Goal: Task Accomplishment & Management: Complete application form

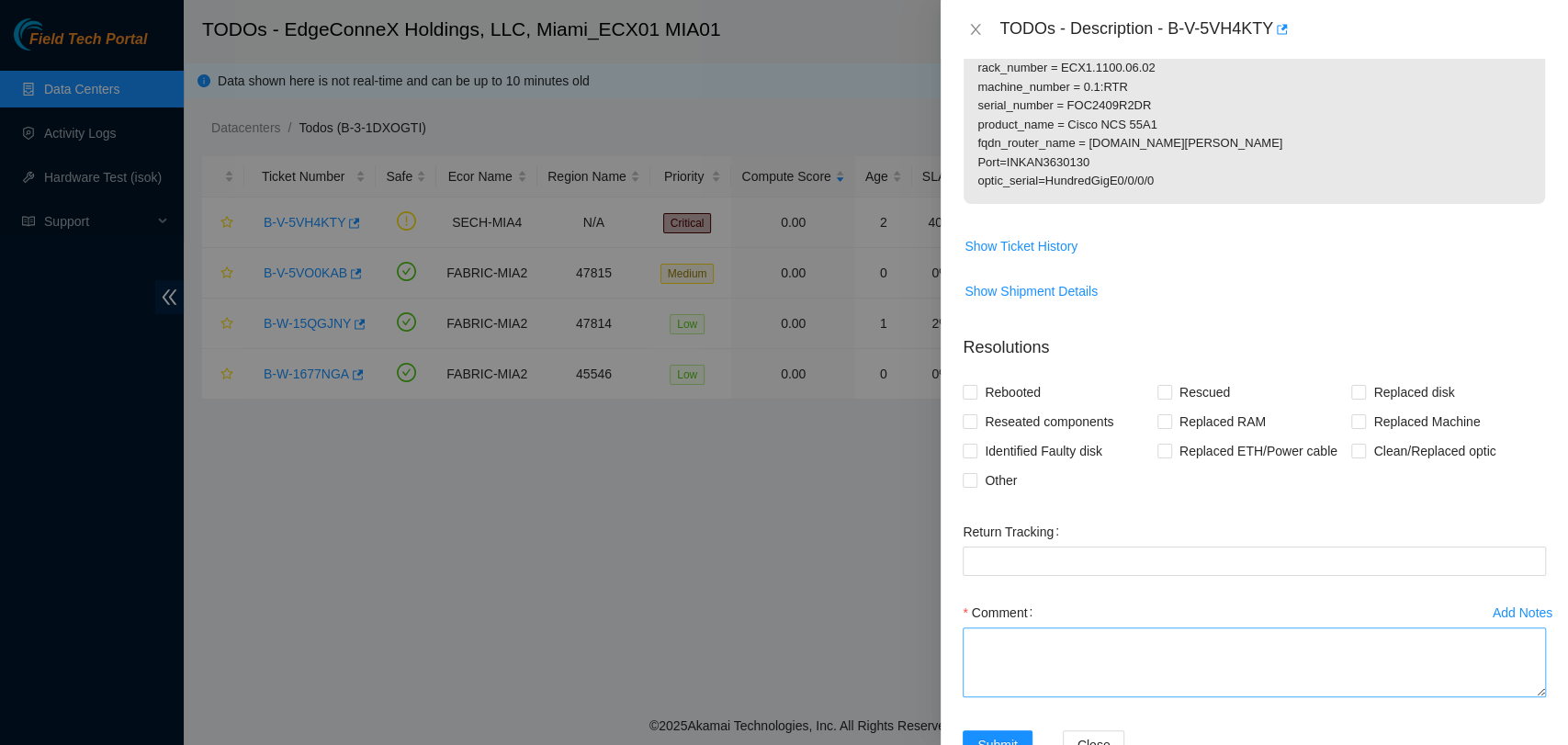
scroll to position [628, 0]
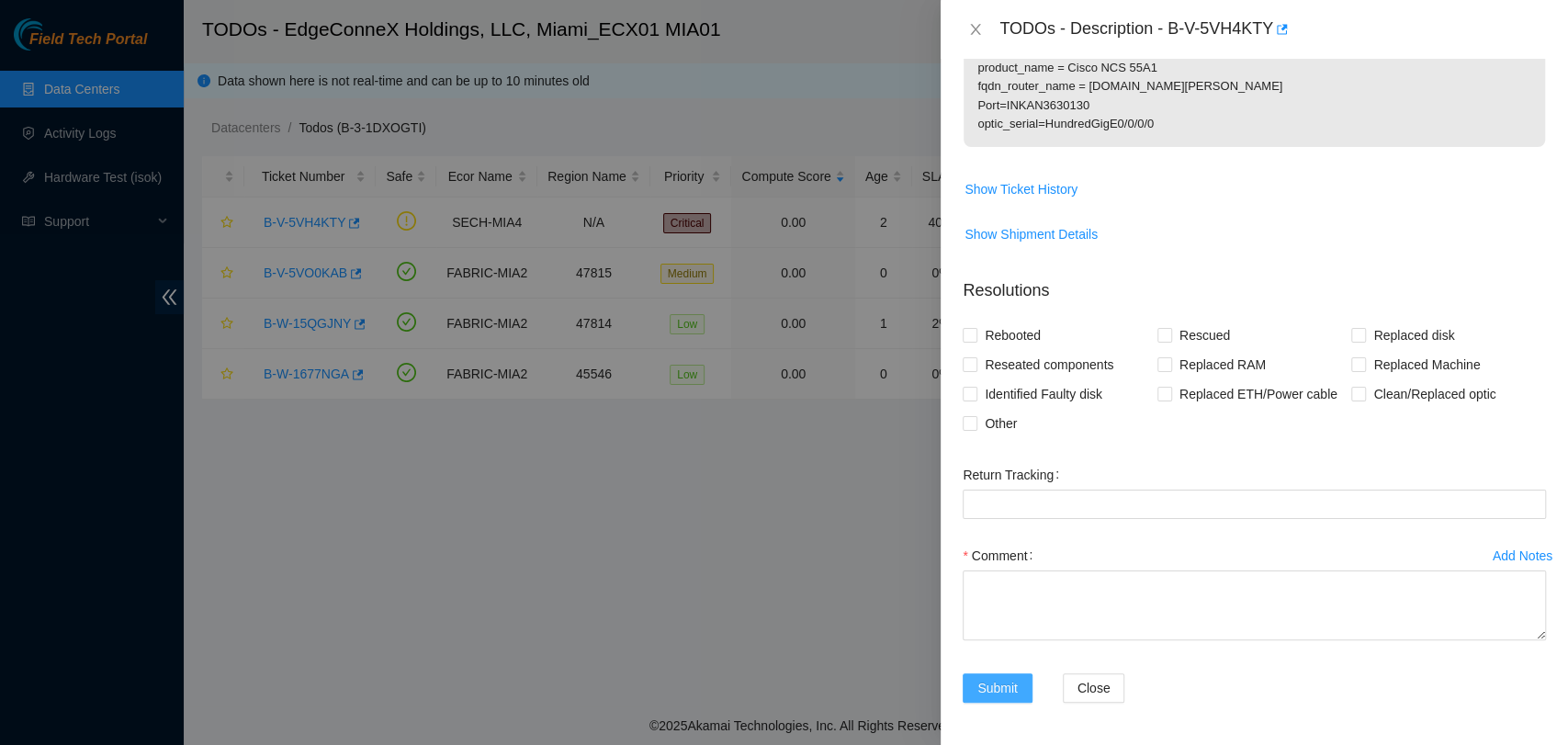
click at [1020, 682] on button "Submit" at bounding box center [998, 688] width 70 height 29
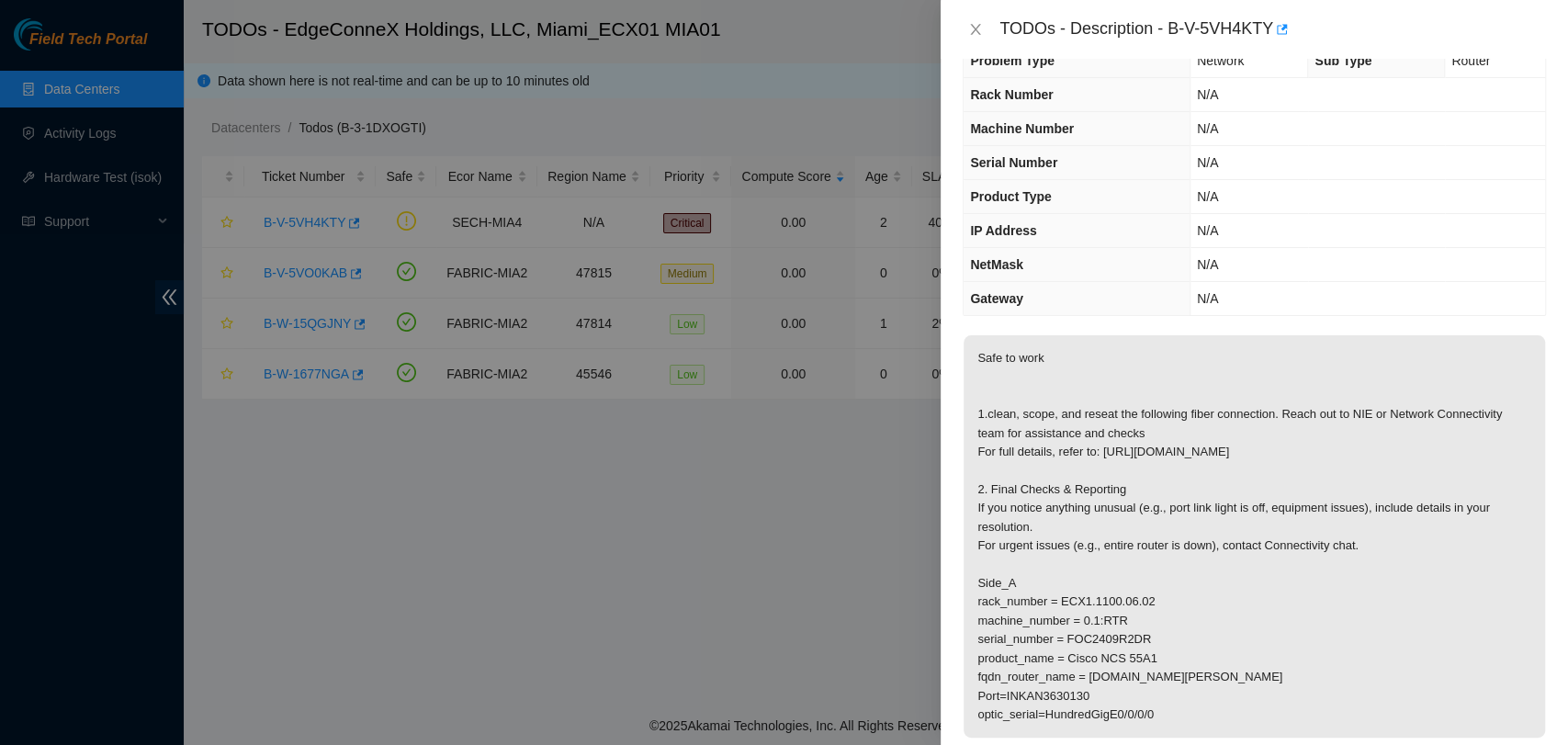
scroll to position [0, 0]
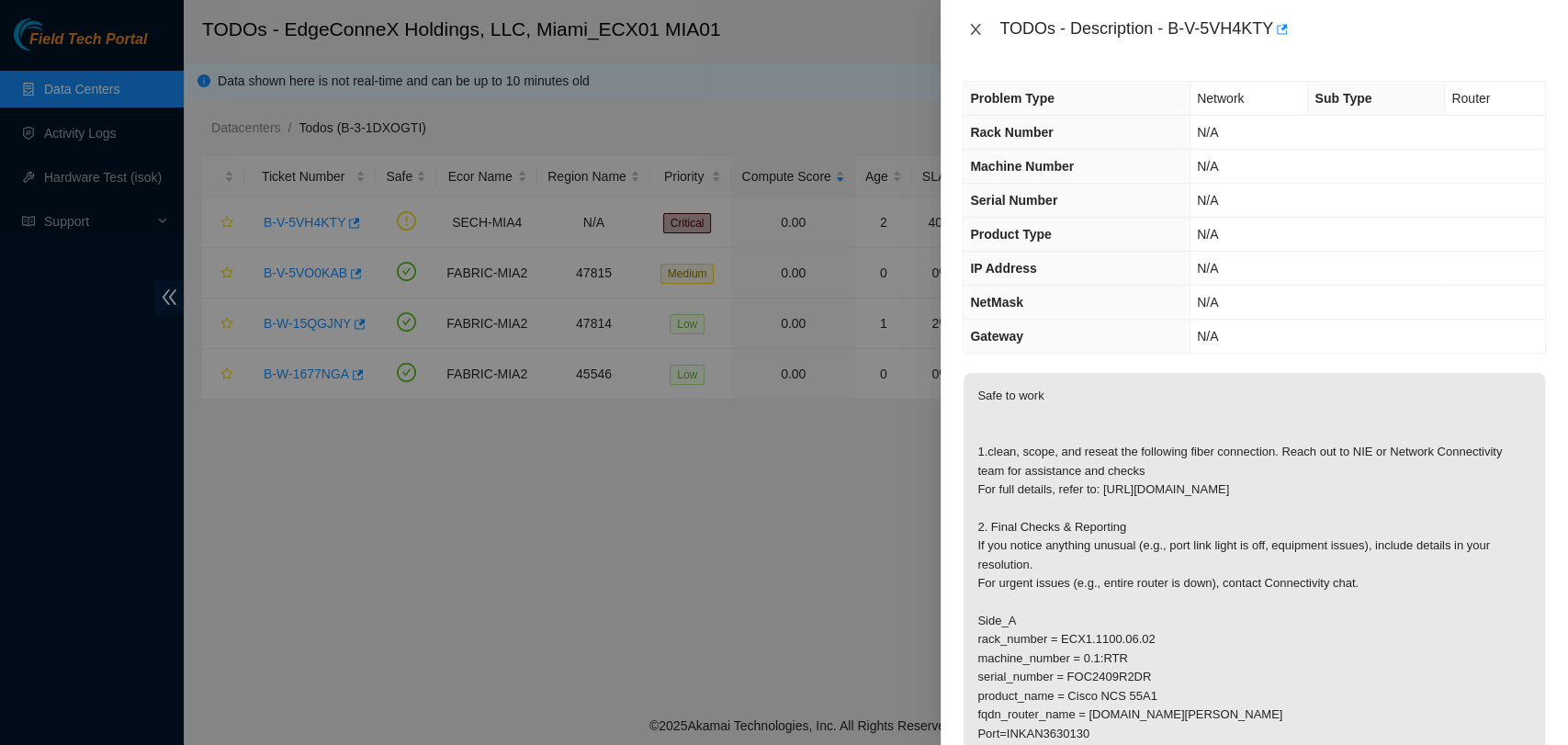
click at [981, 31] on icon "close" at bounding box center [976, 29] width 15 height 15
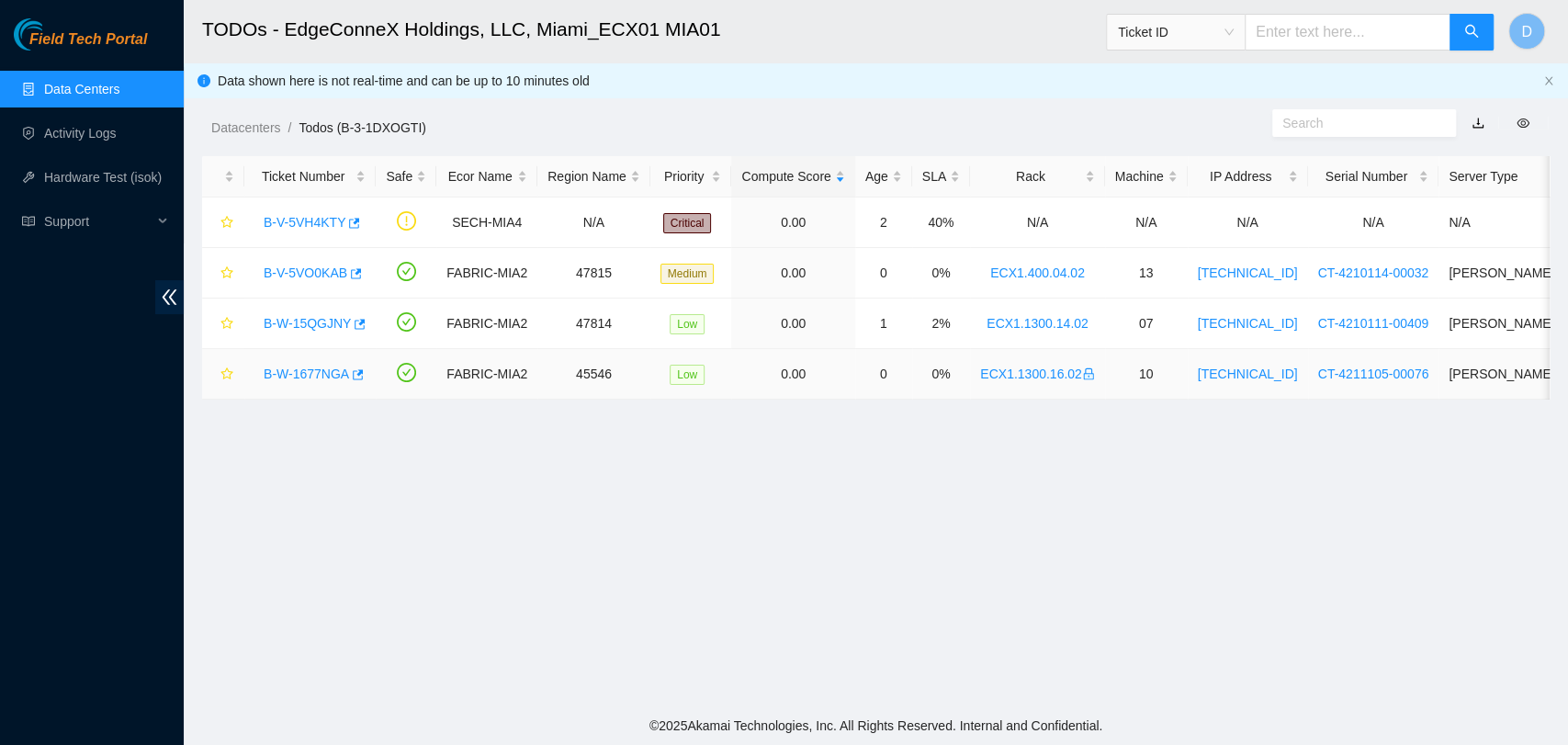
click at [313, 367] on link "B-W-1677NGA" at bounding box center [306, 373] width 86 height 15
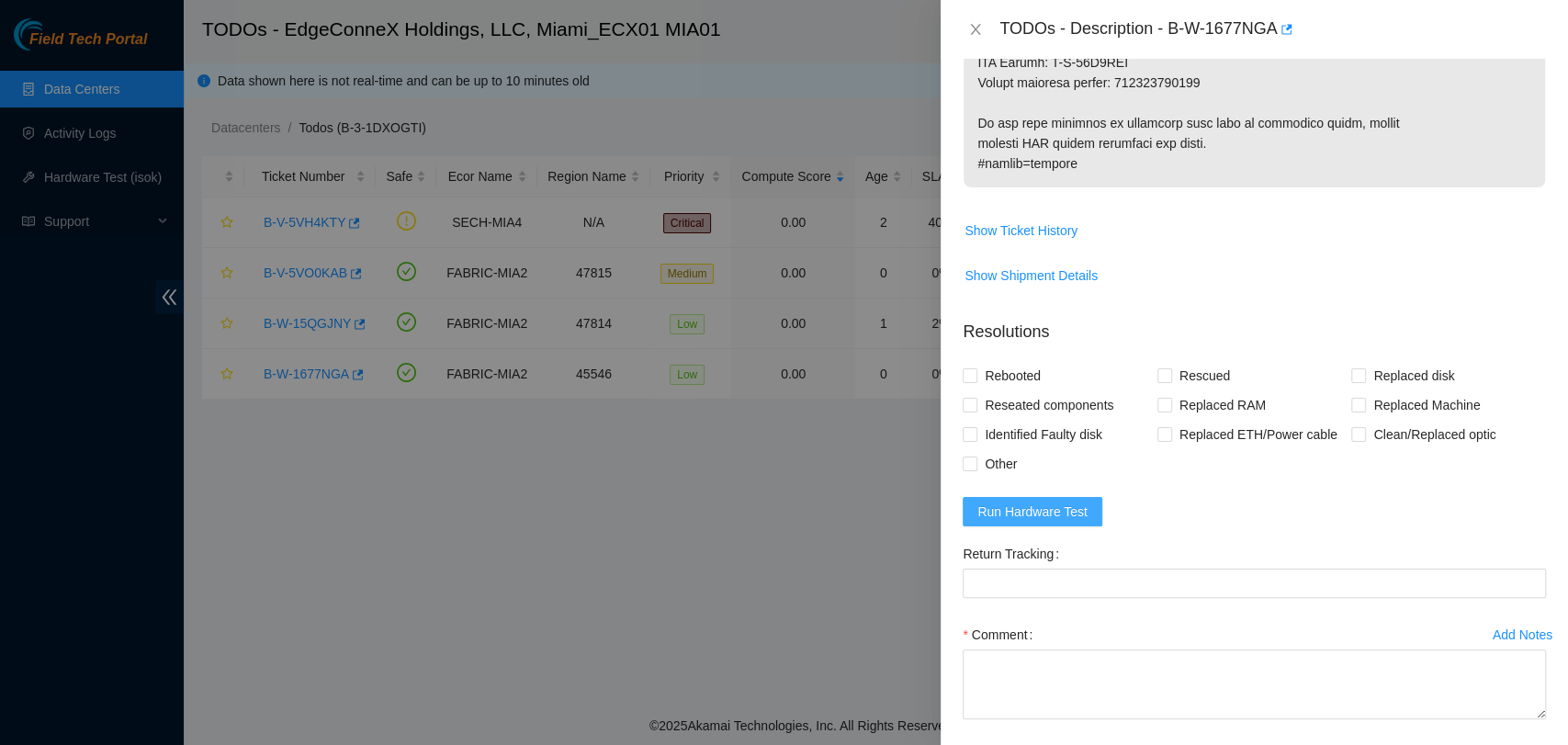
click at [1029, 502] on span "Run Hardware Test" at bounding box center [1032, 512] width 110 height 20
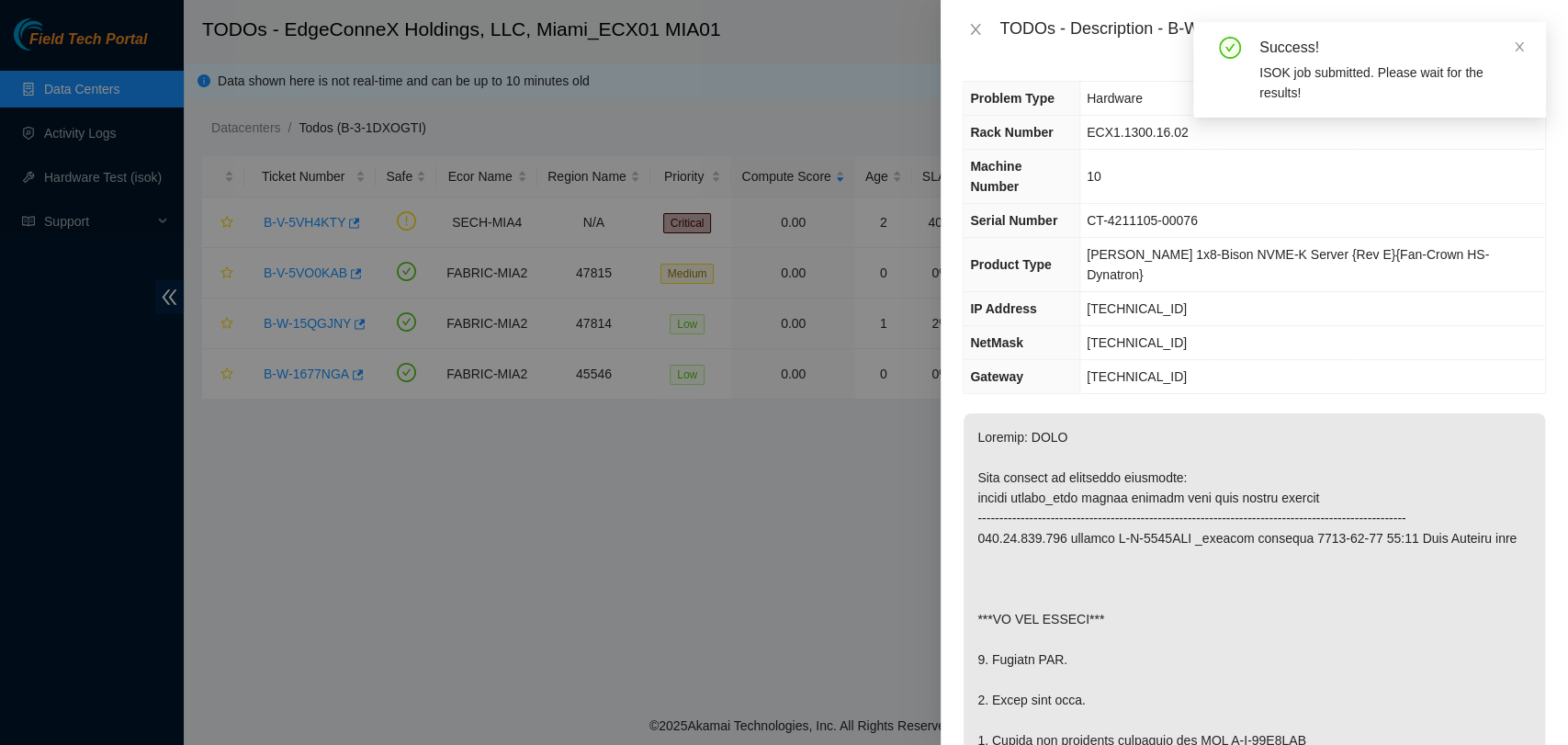
click at [1116, 213] on span "CT-4211105-00076" at bounding box center [1142, 220] width 111 height 15
click at [1117, 213] on span "CT-4211105-00076" at bounding box center [1142, 220] width 111 height 15
click at [1159, 213] on span "CT-4211105-00076" at bounding box center [1142, 220] width 111 height 15
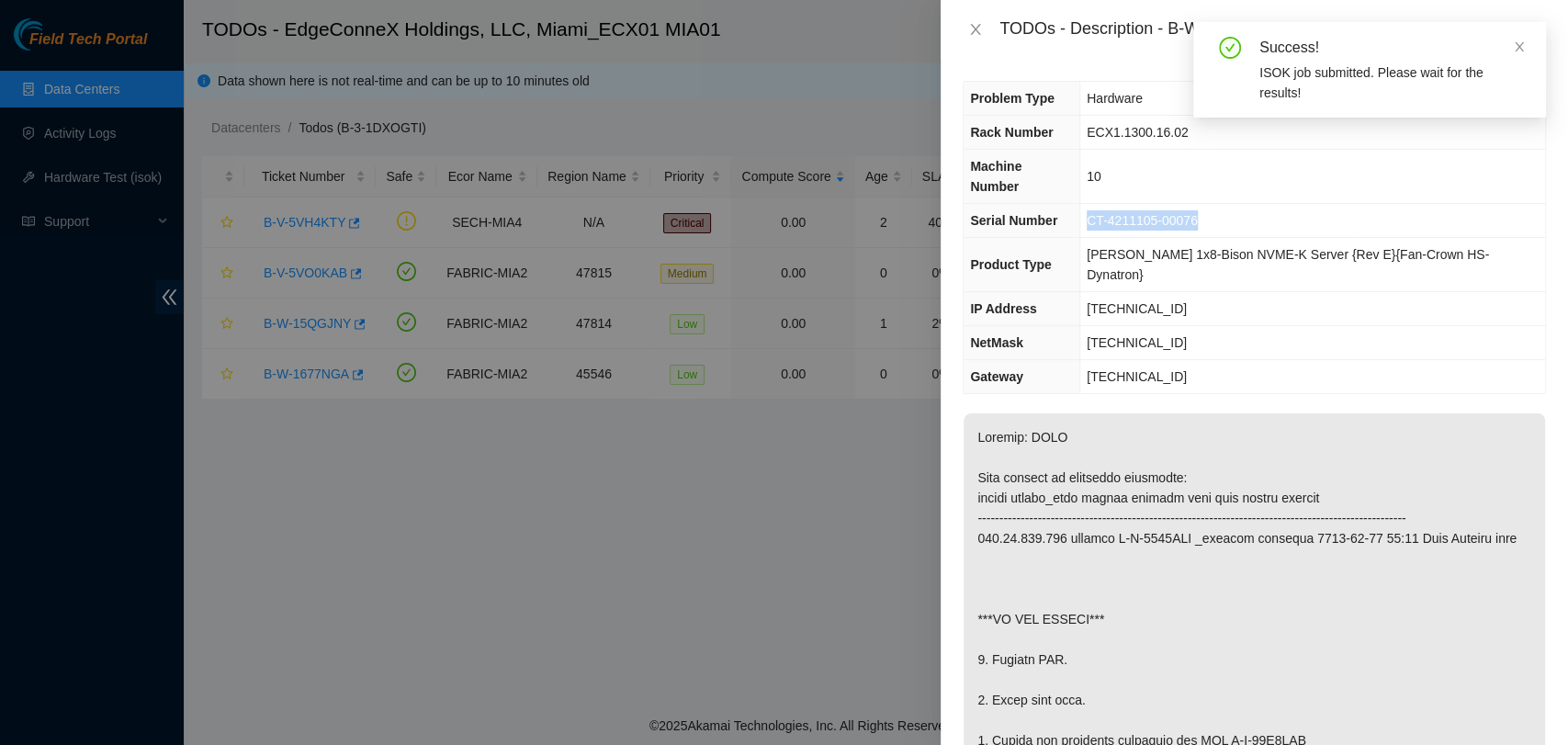
copy span "CT-4211105-00076"
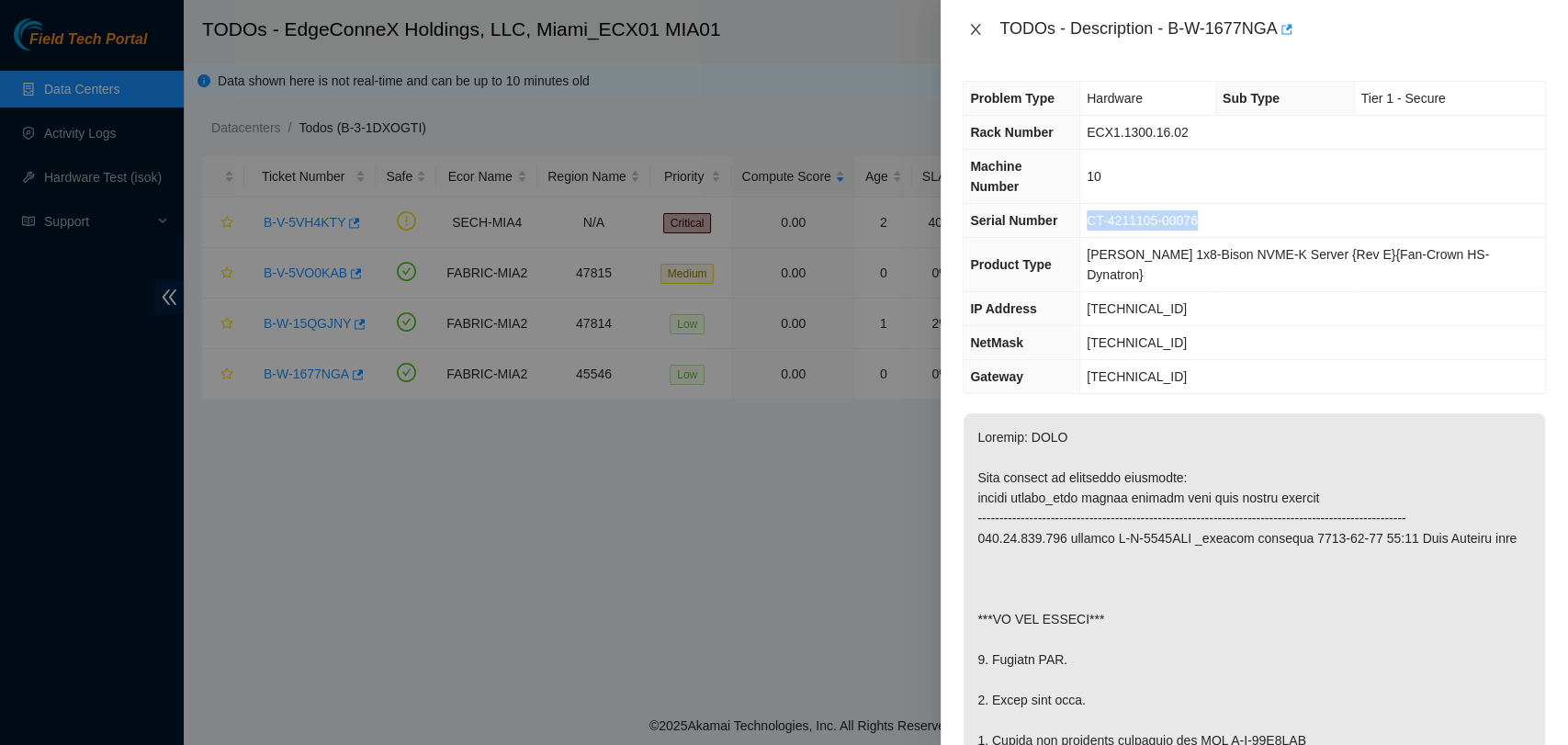
click at [975, 25] on icon "close" at bounding box center [976, 29] width 15 height 15
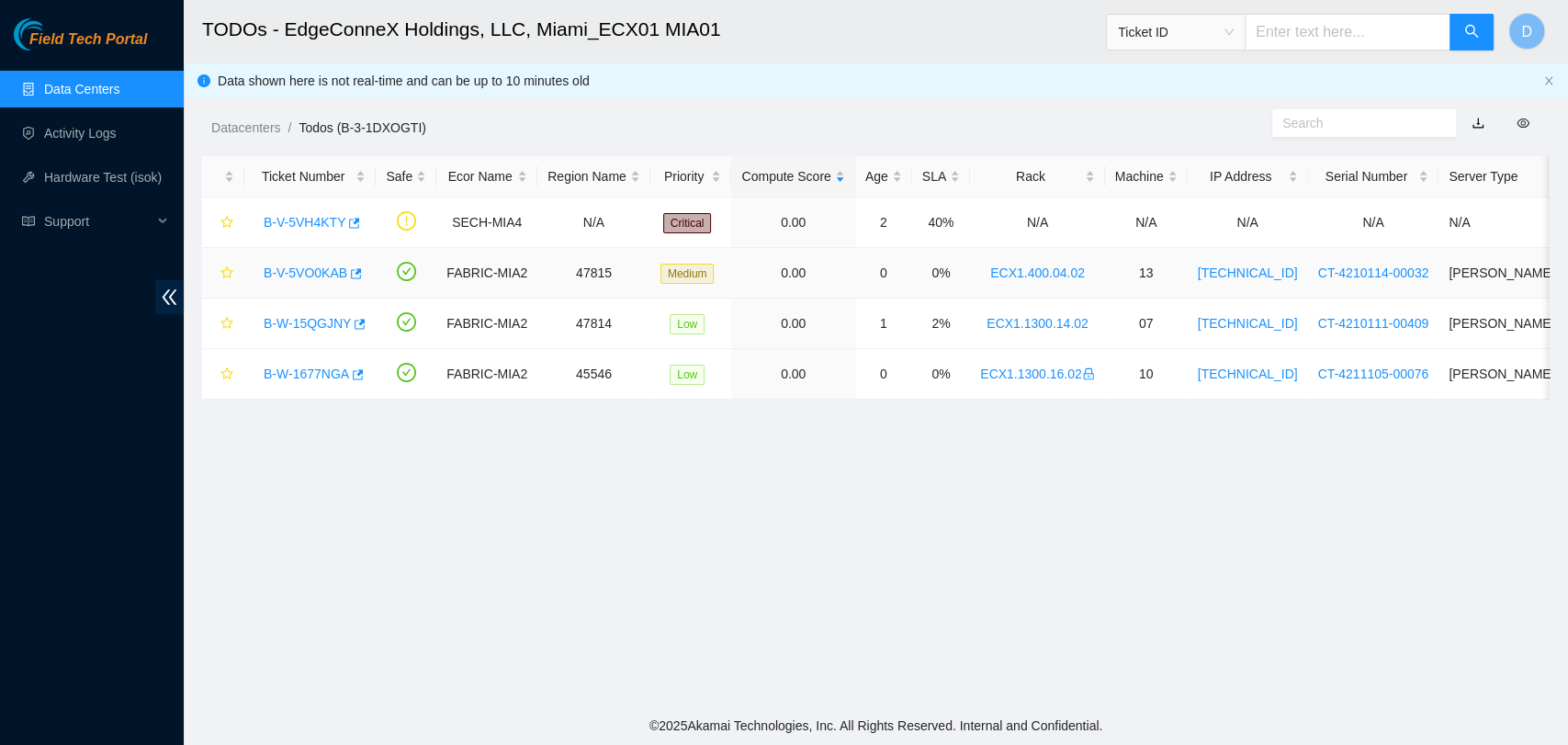
drag, startPoint x: 254, startPoint y: 273, endPoint x: 267, endPoint y: 281, distance: 15.3
click at [267, 273] on div "B-V-5VO0KAB" at bounding box center [310, 272] width 111 height 29
drag, startPoint x: 405, startPoint y: 465, endPoint x: 366, endPoint y: 436, distance: 48.6
click at [405, 465] on main "TODOs - EdgeConneX Holdings, LLC, [GEOGRAPHIC_DATA] MIA01 Ticket ID D Data show…" at bounding box center [876, 353] width 1385 height 706
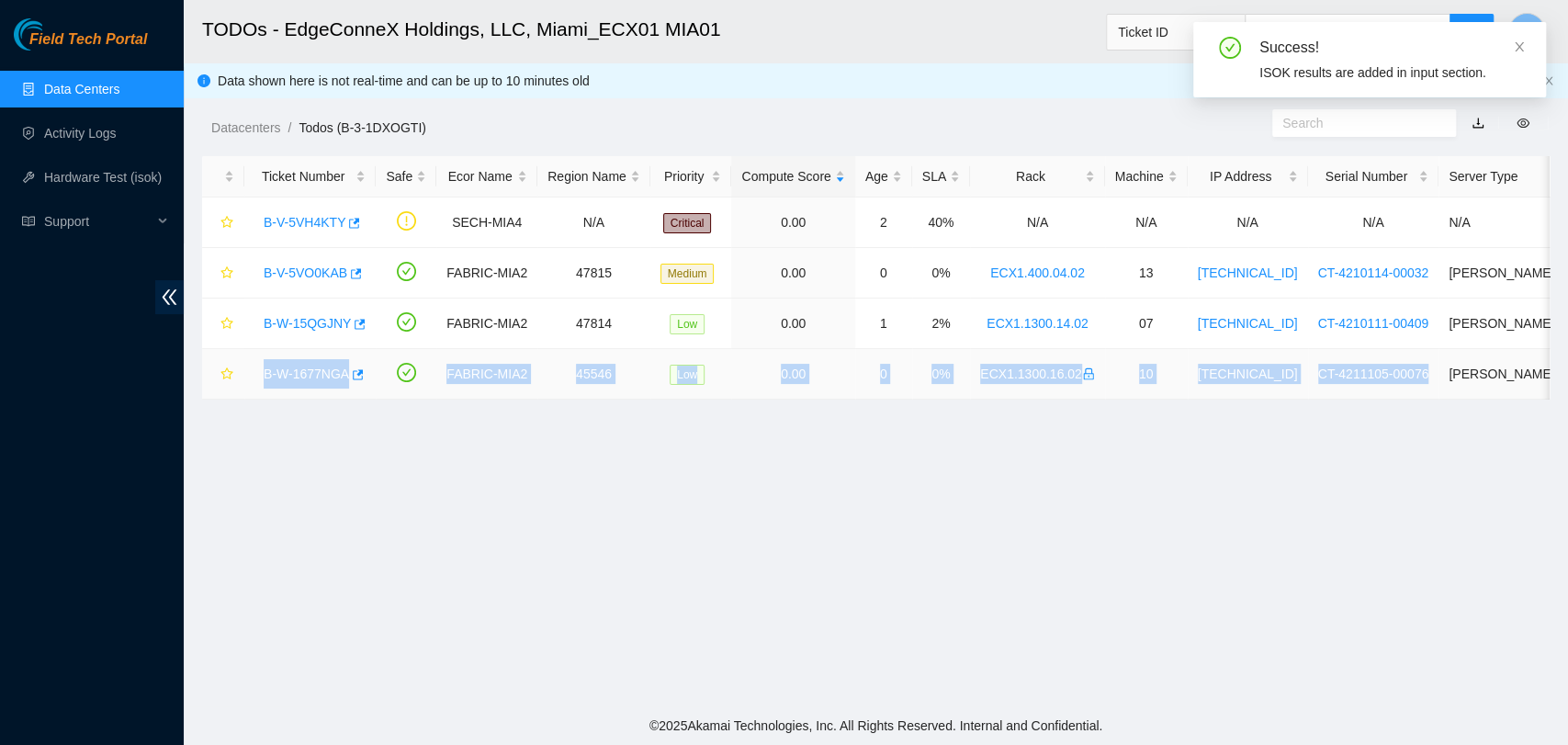
drag, startPoint x: 263, startPoint y: 370, endPoint x: 1404, endPoint y: 389, distance: 1141.2
click at [1403, 388] on tr "B-W-1677NGA FABRIC-MIA2 45546 Low 0.00 0 0% ECX1.1300.16.02 10 [TECHNICAL_ID] C…" at bounding box center [1060, 374] width 1717 height 51
copy tr "B-W-1677NGA FABRIC-MIA2 45546 Low 0.00 0 0% ECX1.1300.16.02 10 [TECHNICAL_ID] C…"
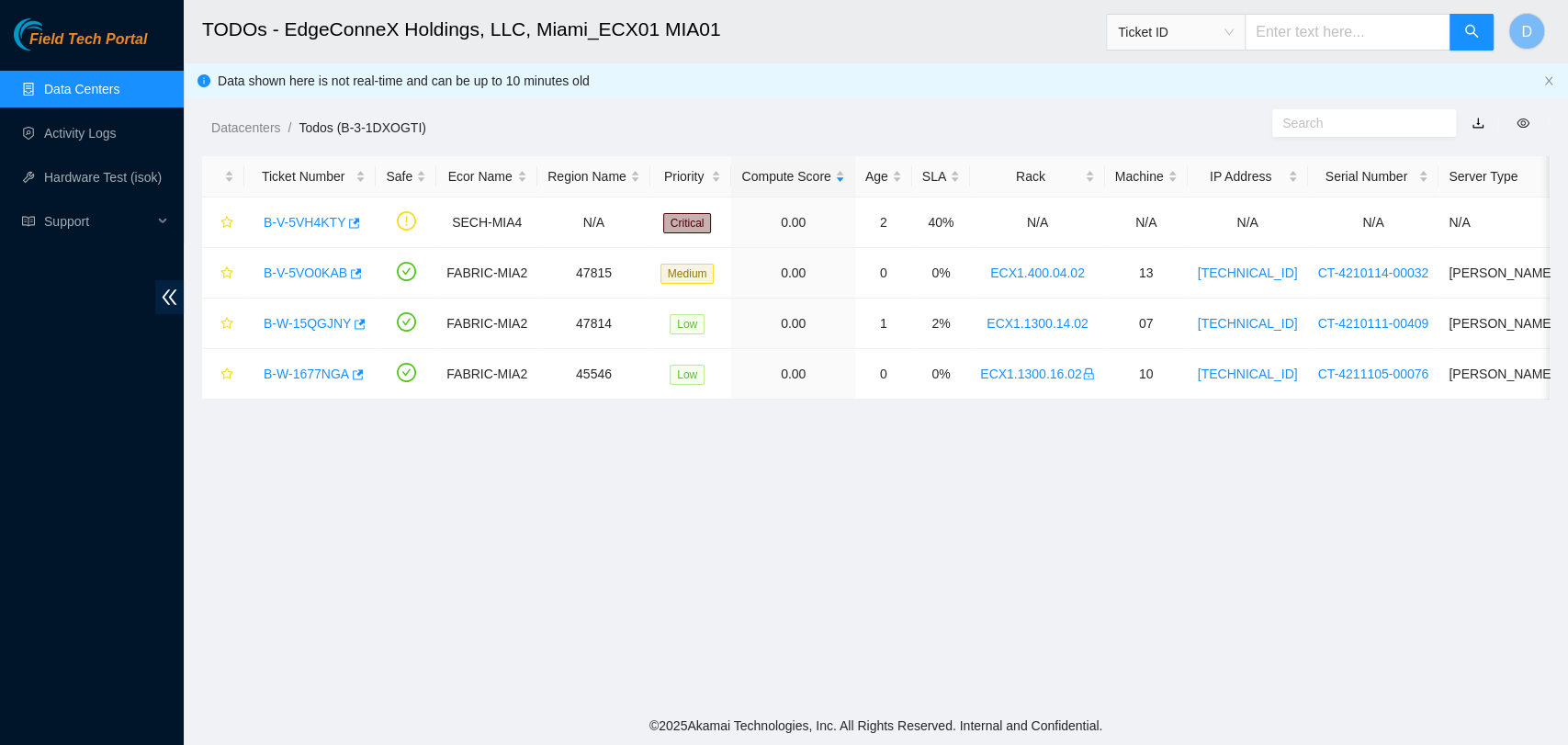
click at [1369, 603] on main "TODOs - EdgeConneX Holdings, LLC, [GEOGRAPHIC_DATA] MIA01 Ticket ID D Data show…" at bounding box center [876, 353] width 1385 height 706
click at [288, 364] on div "B-W-1677NGA" at bounding box center [310, 373] width 111 height 29
click at [331, 393] on td "B-W-1677NGA" at bounding box center [309, 374] width 131 height 51
click at [327, 374] on link "B-W-1677NGA" at bounding box center [306, 373] width 86 height 15
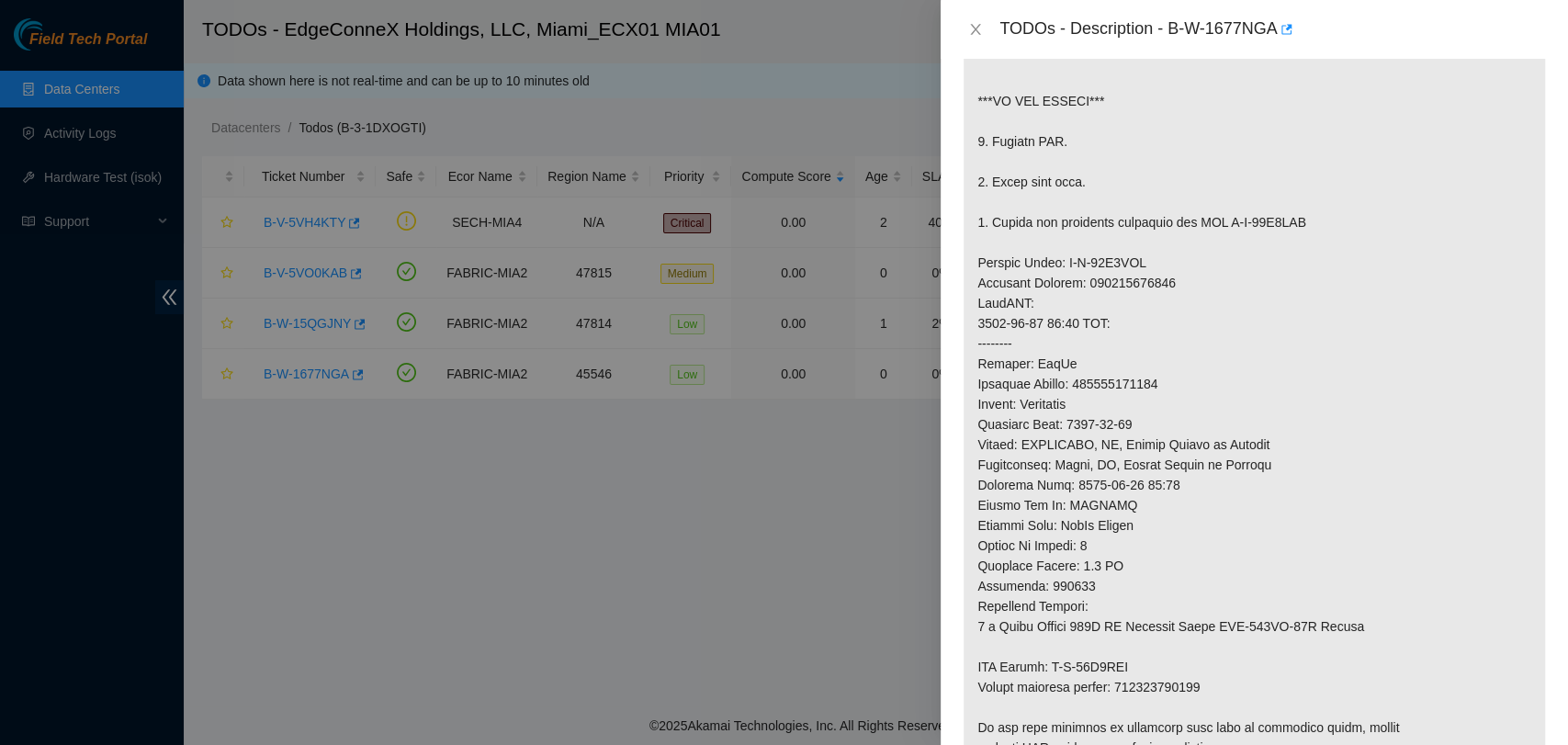
scroll to position [510, 0]
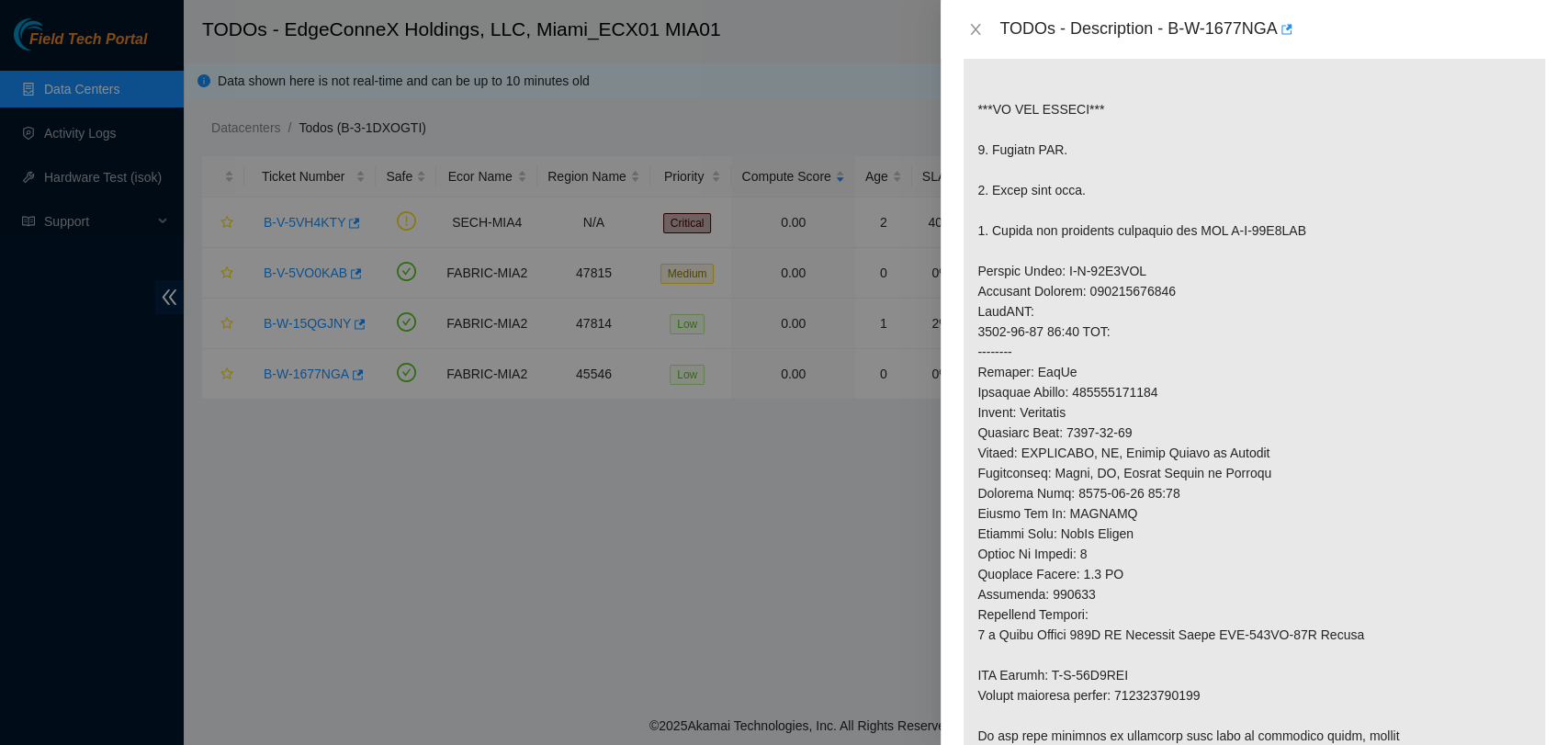
click at [1139, 368] on p at bounding box center [1255, 352] width 582 height 897
click at [1139, 369] on p at bounding box center [1255, 352] width 582 height 897
copy p "463470056955"
click at [1189, 583] on p at bounding box center [1255, 352] width 582 height 897
drag, startPoint x: 1224, startPoint y: 677, endPoint x: 978, endPoint y: 634, distance: 249.7
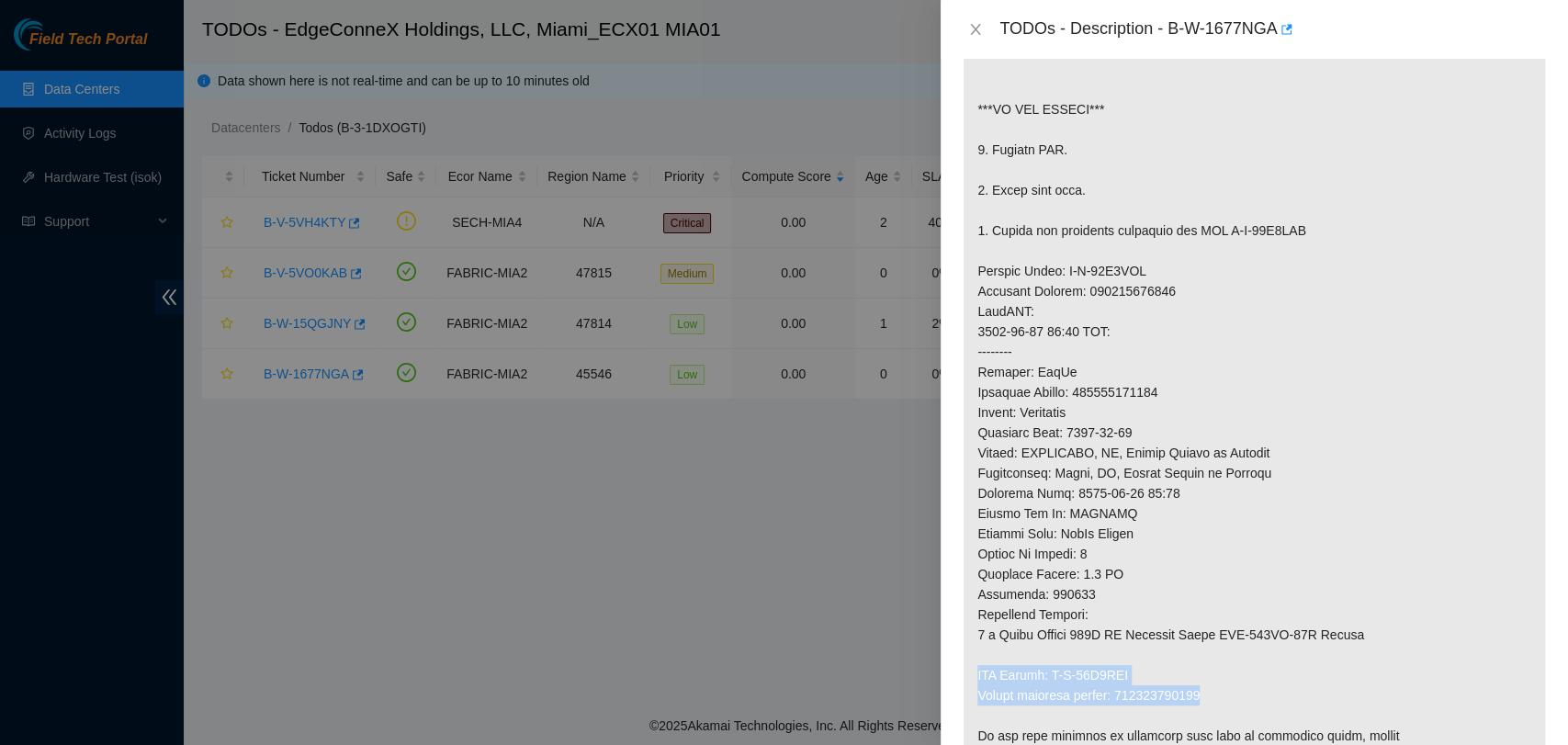
click at [978, 634] on p at bounding box center [1255, 352] width 582 height 897
copy p "RMA Return: B-W-16G6AKK Return tracking number: 463470056966"
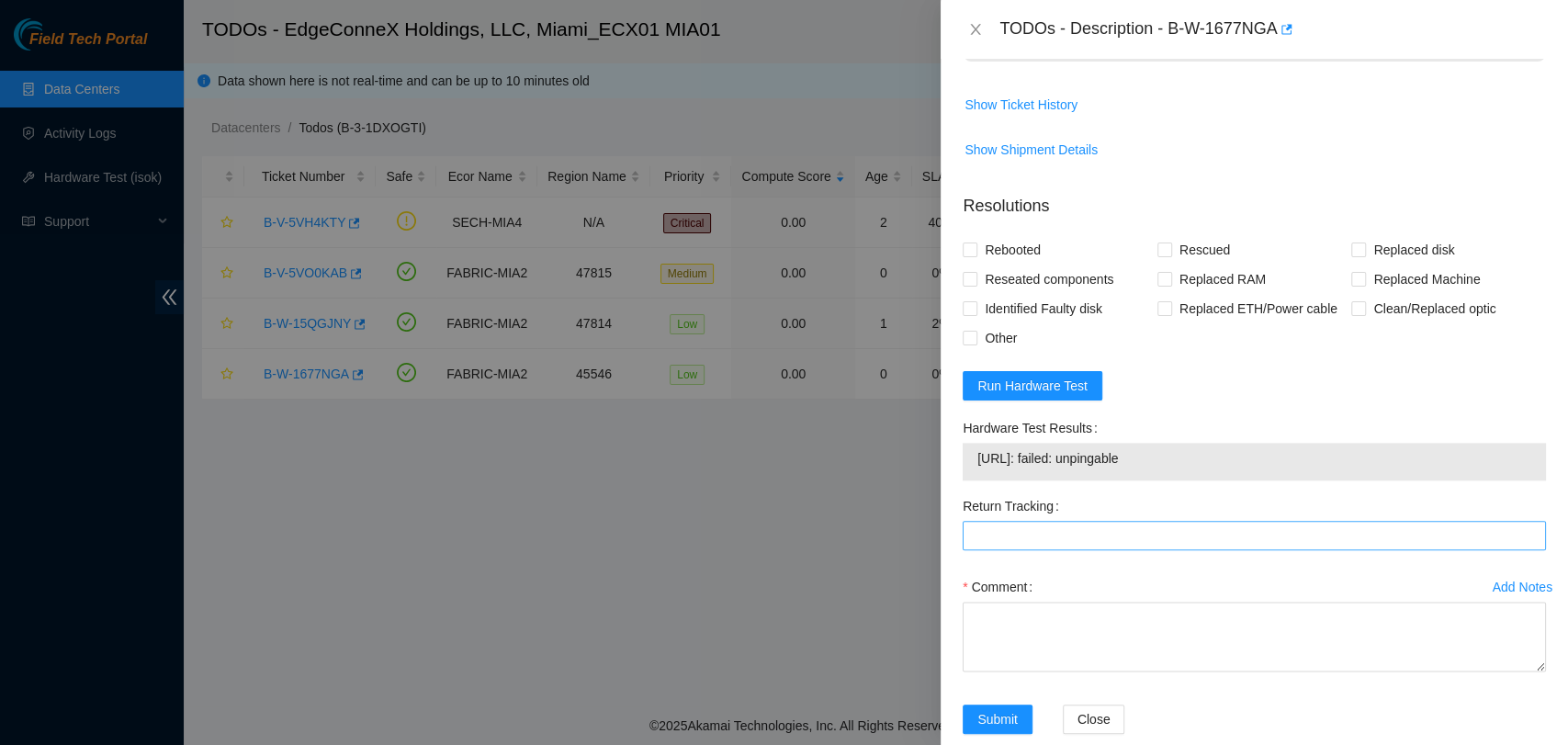
scroll to position [1260, 0]
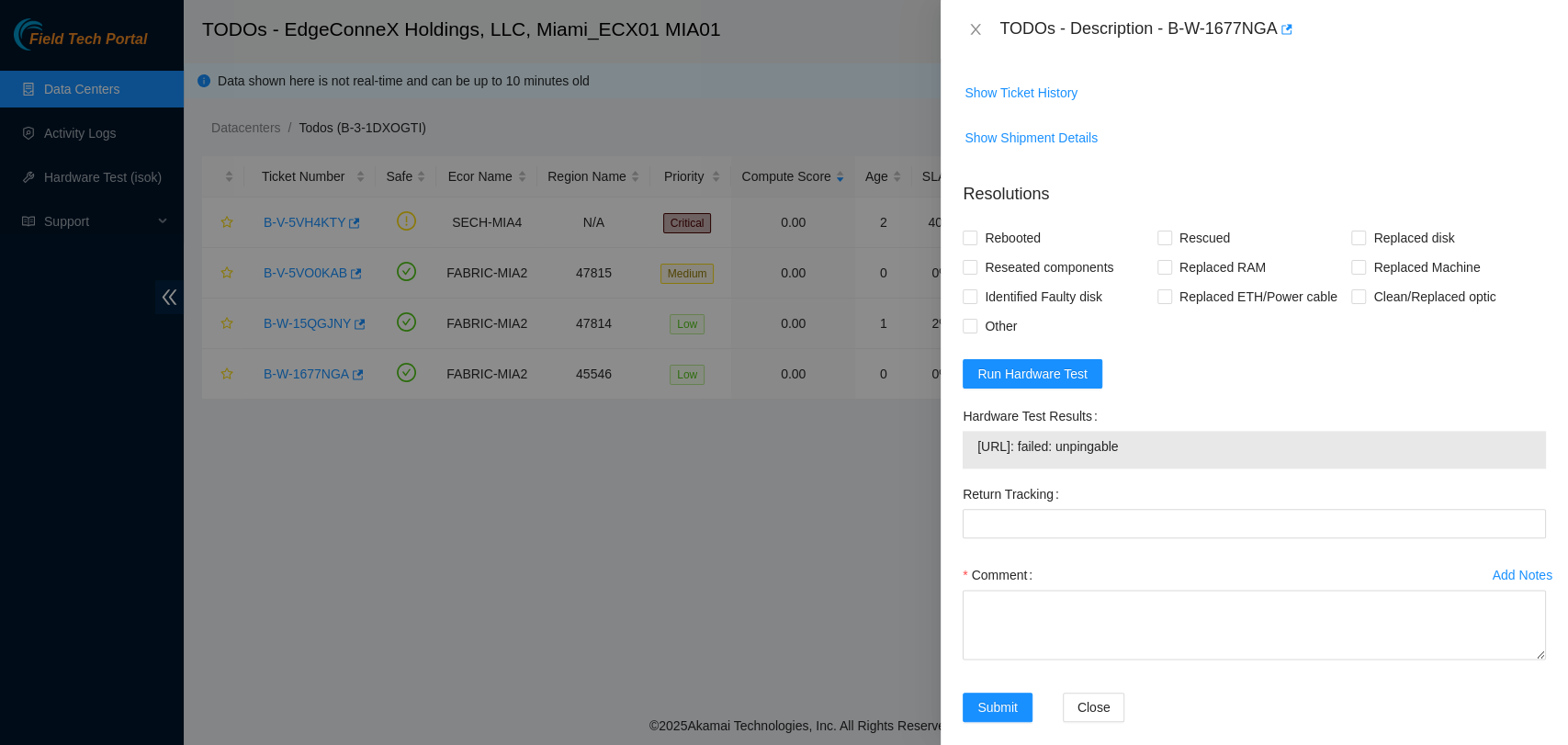
click at [1072, 437] on span "[URL]: failed: unpingable" at bounding box center [1255, 446] width 554 height 20
click at [1073, 437] on span "[URL]: failed: unpingable" at bounding box center [1255, 446] width 554 height 20
click at [1074, 437] on span "[URL]: failed: unpingable" at bounding box center [1255, 446] width 554 height 20
copy span "[URL]: failed: unpingable"
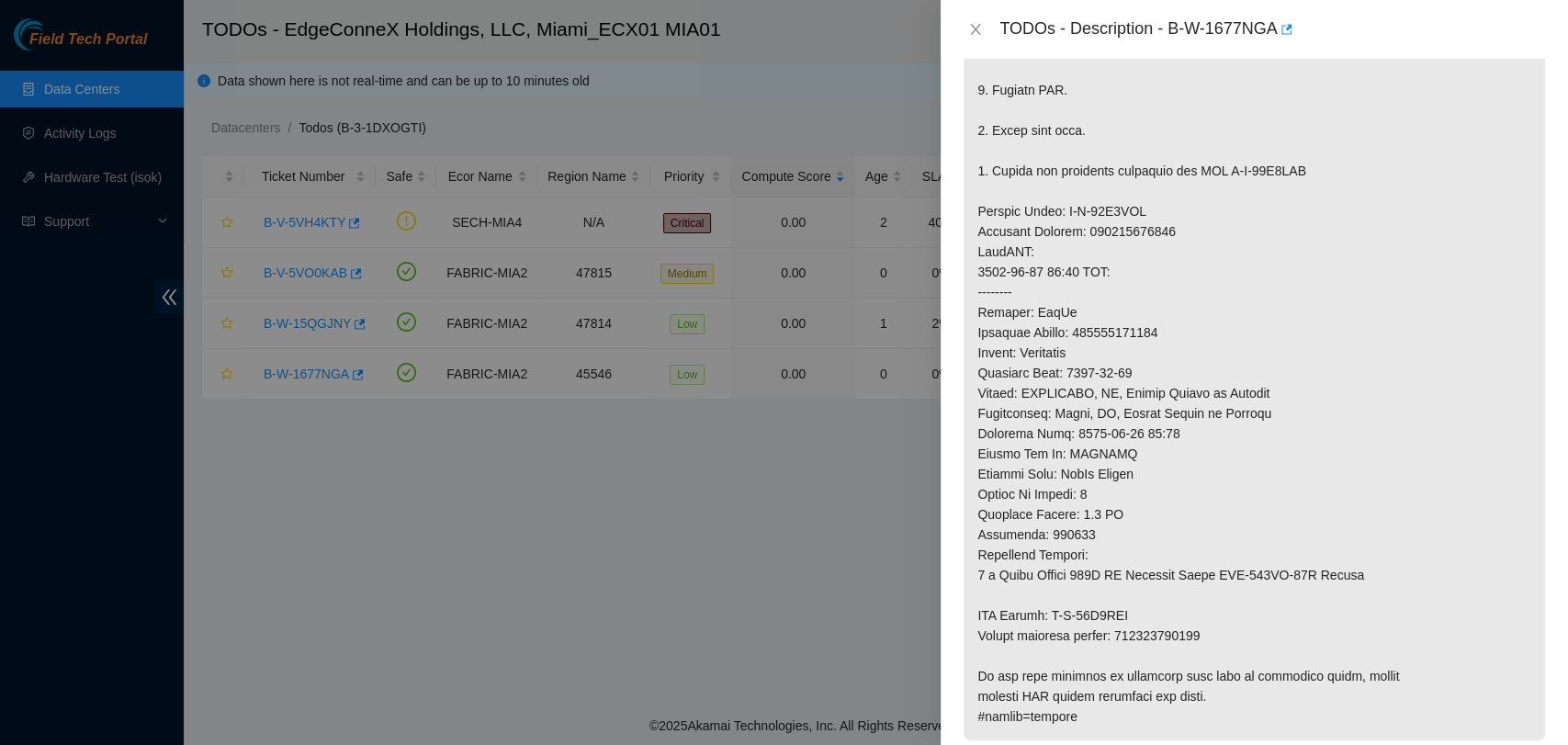
scroll to position [240, 0]
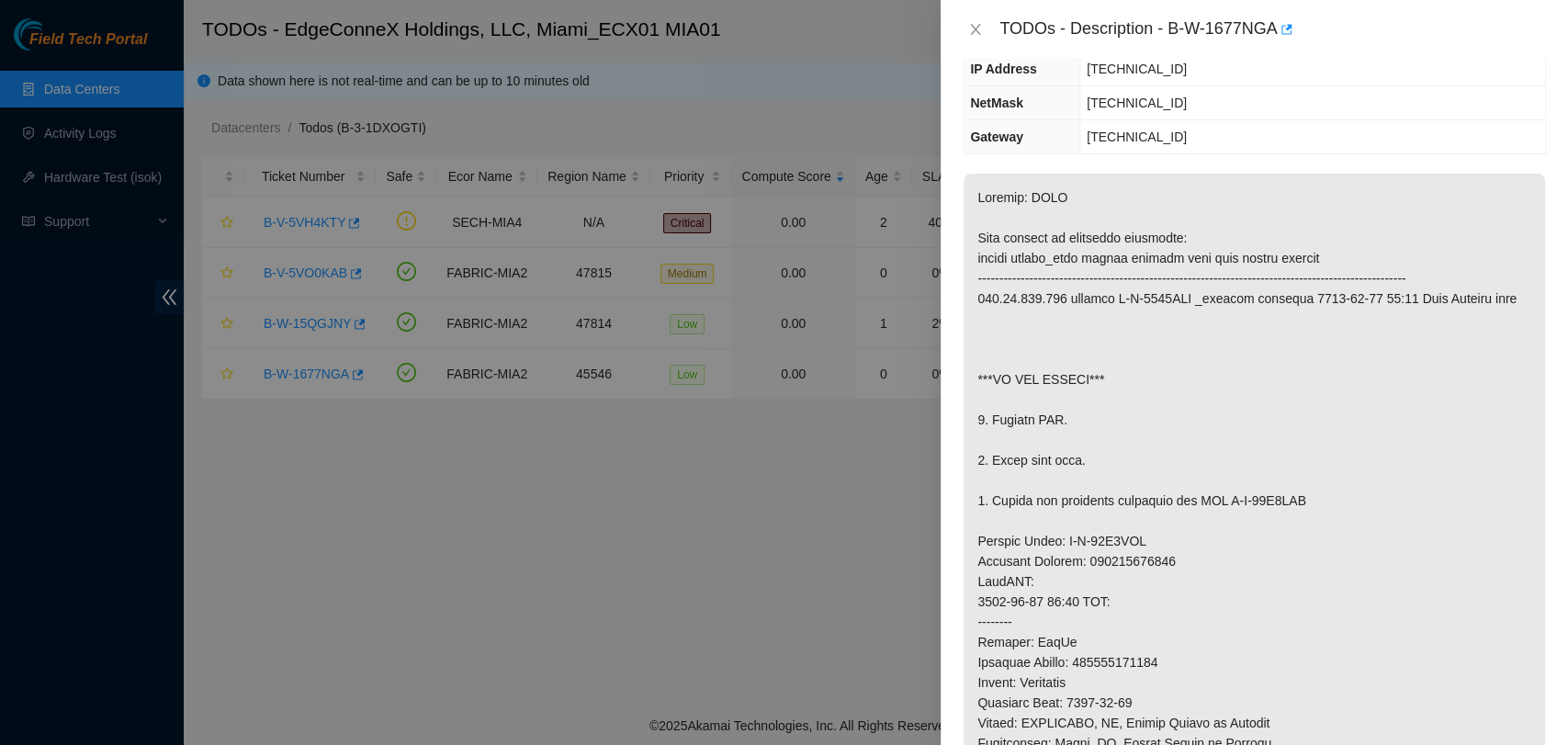
click at [1160, 371] on p at bounding box center [1255, 622] width 582 height 897
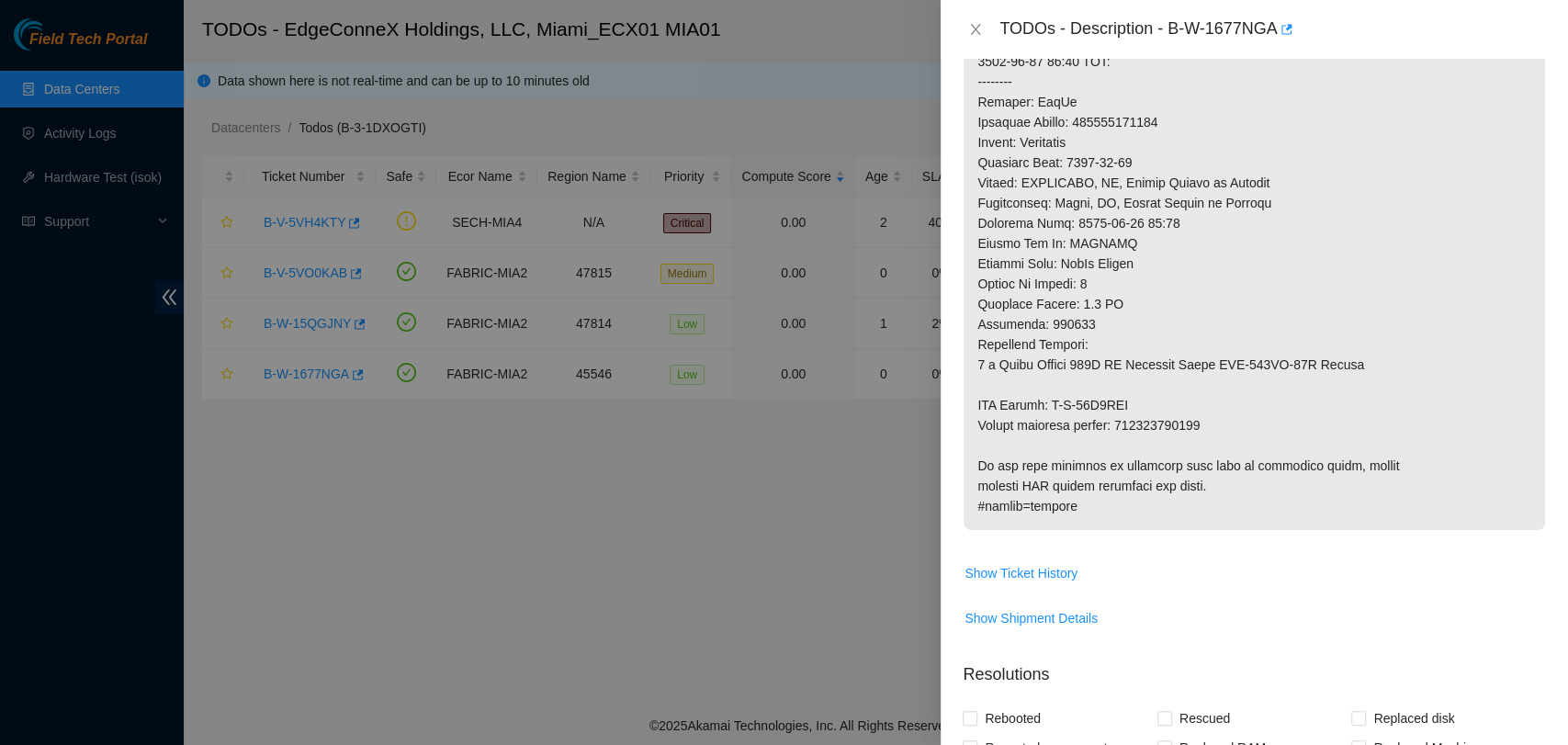
scroll to position [750, 0]
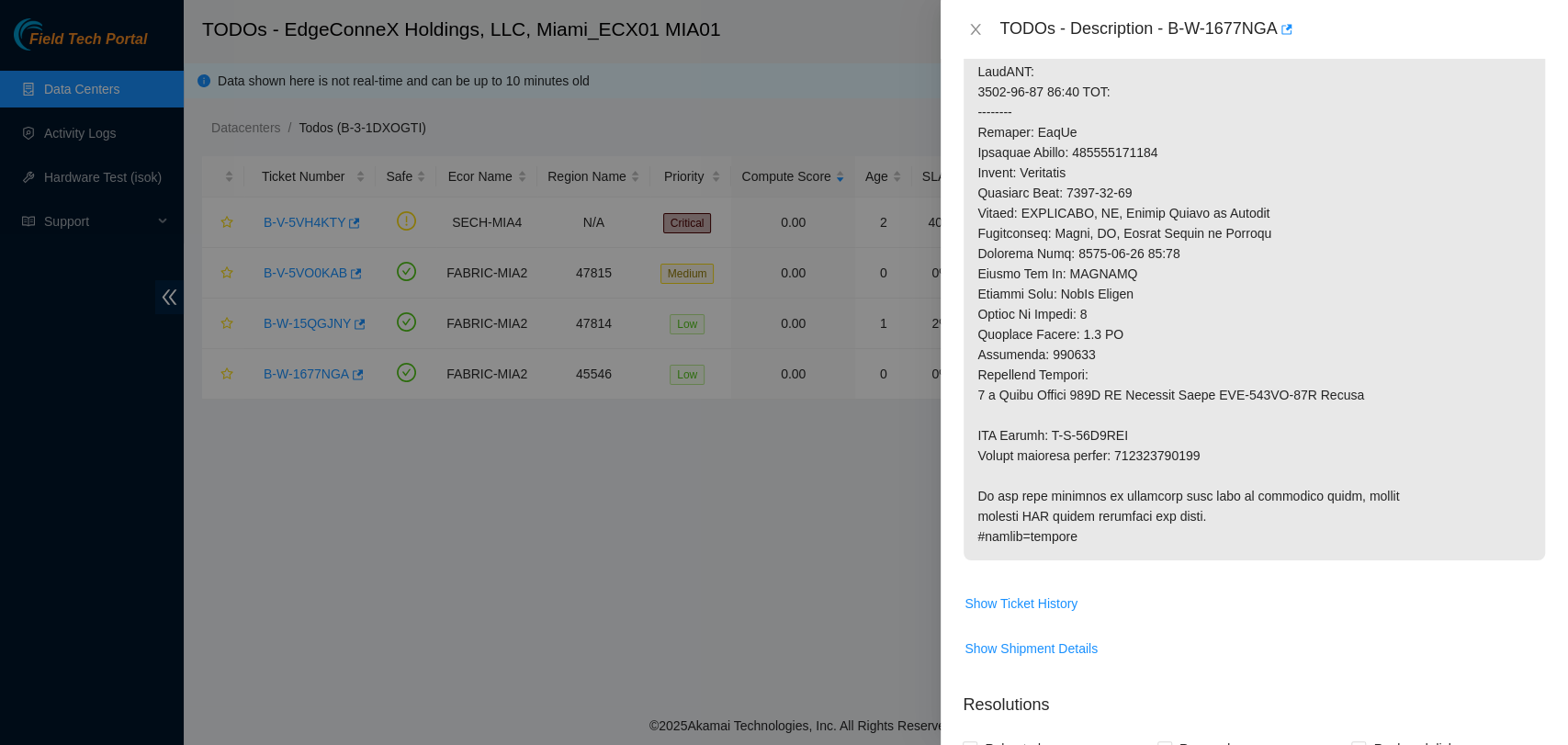
click at [1130, 267] on p at bounding box center [1255, 112] width 582 height 897
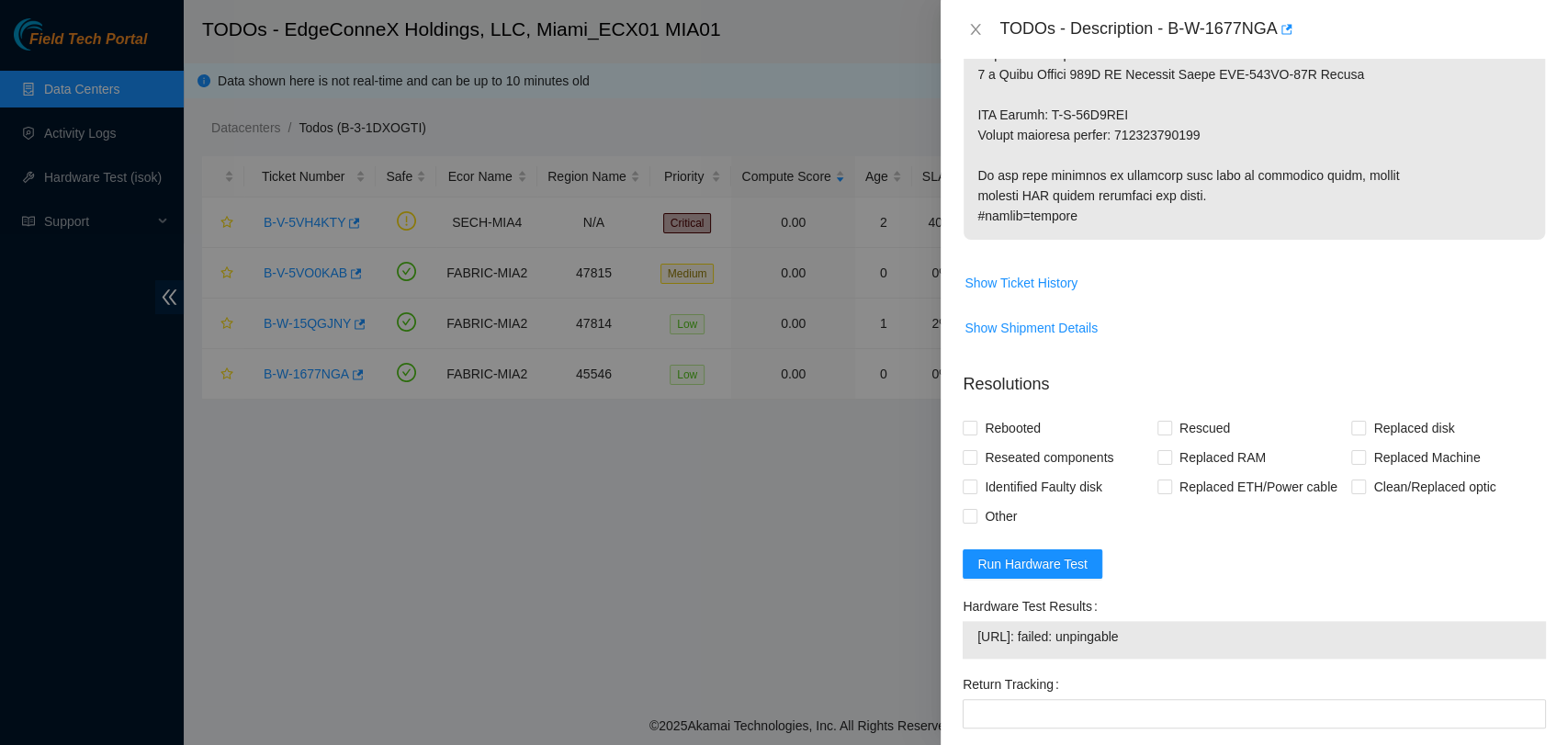
scroll to position [1260, 0]
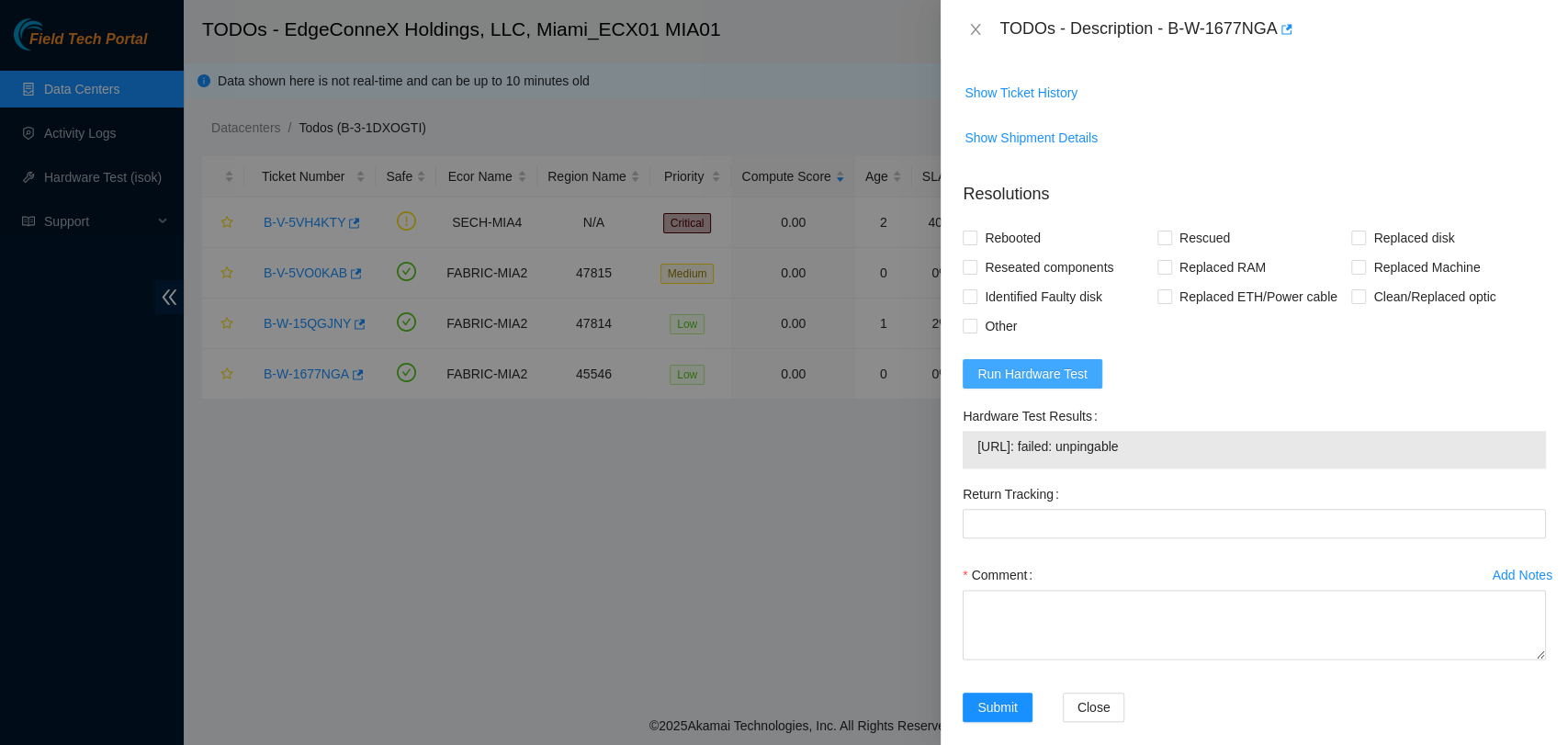
click at [1073, 364] on span "Run Hardware Test" at bounding box center [1032, 373] width 110 height 20
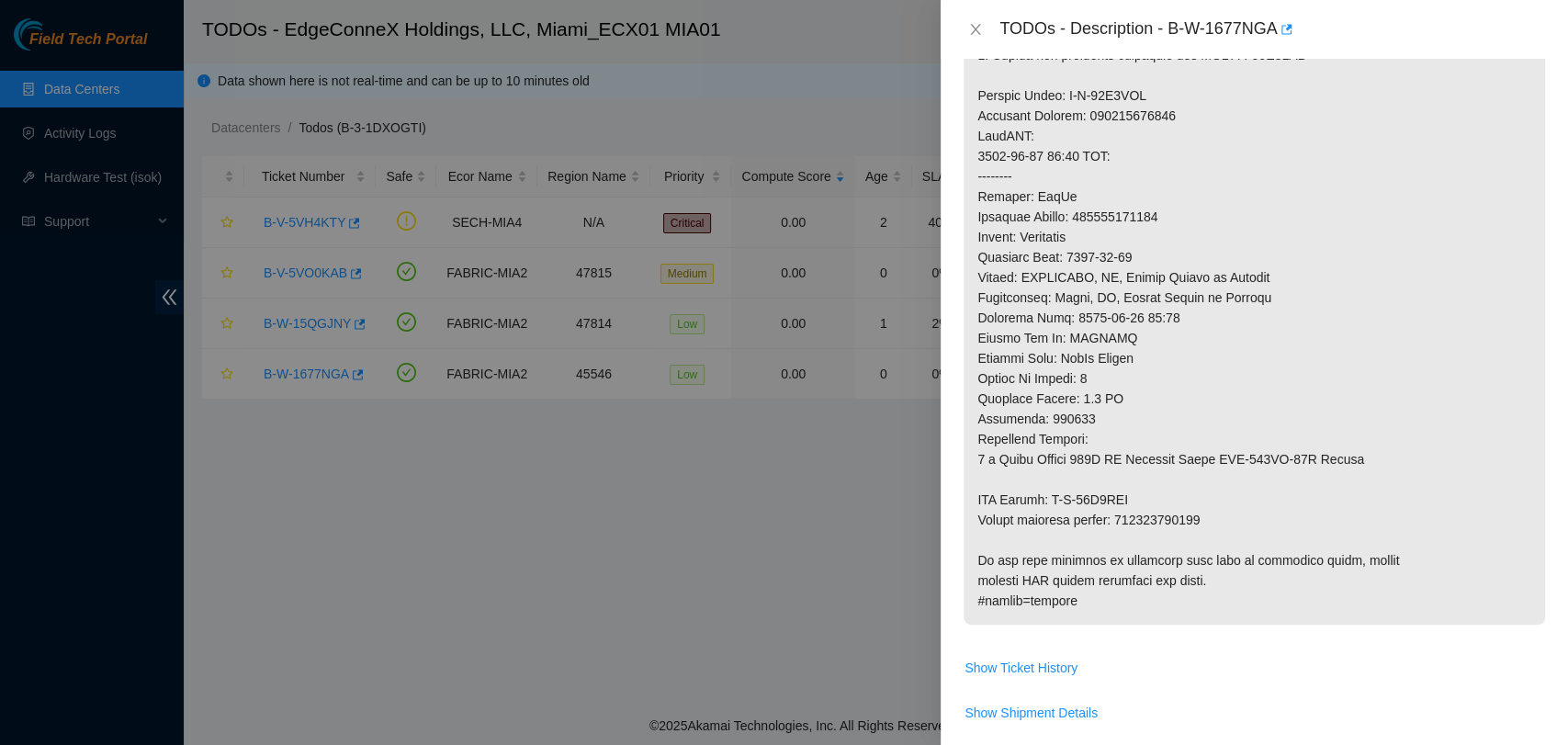
scroll to position [684, 0]
drag, startPoint x: 1170, startPoint y: 28, endPoint x: 1281, endPoint y: 57, distance: 114.7
click at [1281, 57] on div "TODOs - Description - B-W-1677NGA" at bounding box center [1254, 29] width 627 height 58
copy div "B-W-1677NGA"
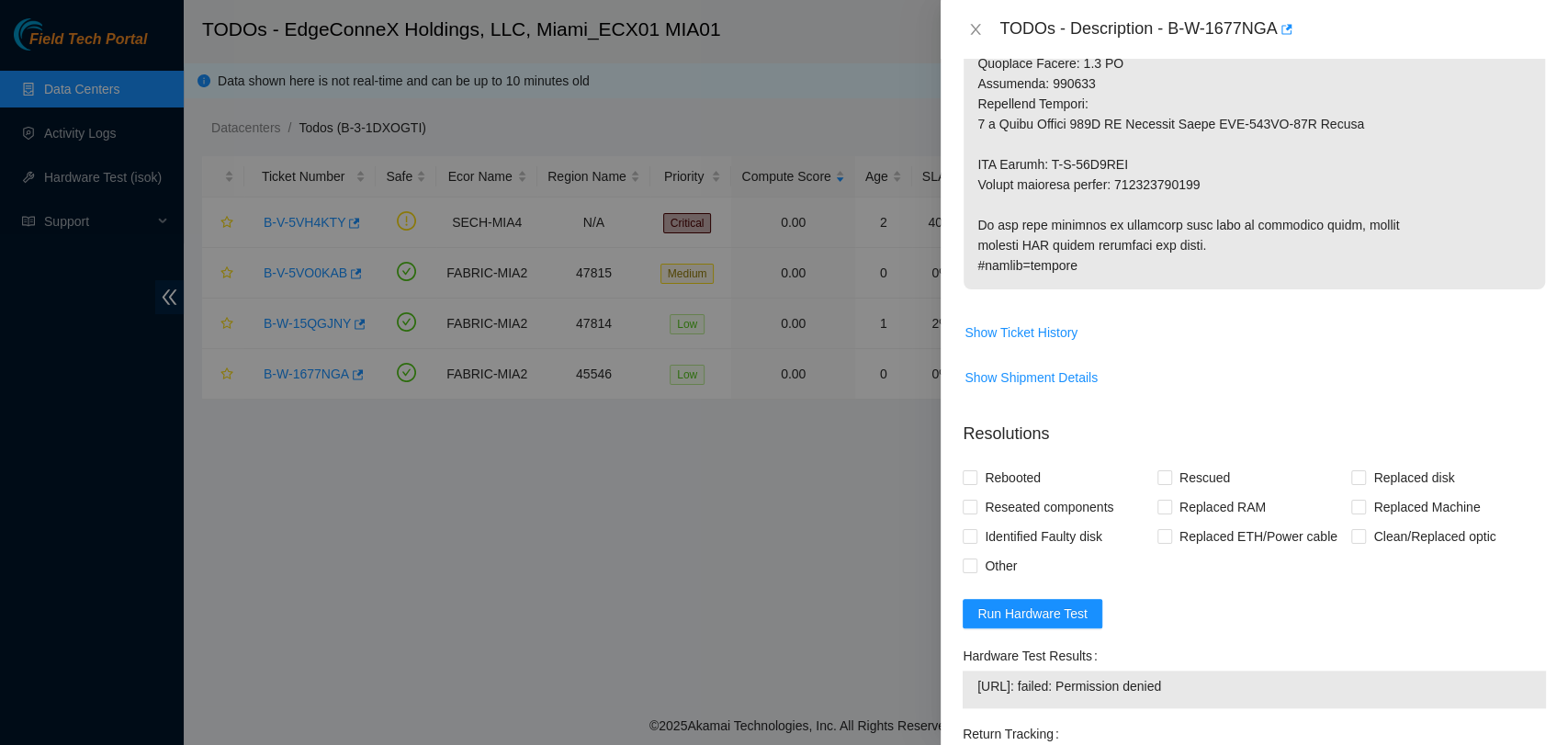
click at [1148, 676] on span "[URL]: failed: Permission denied" at bounding box center [1255, 686] width 554 height 20
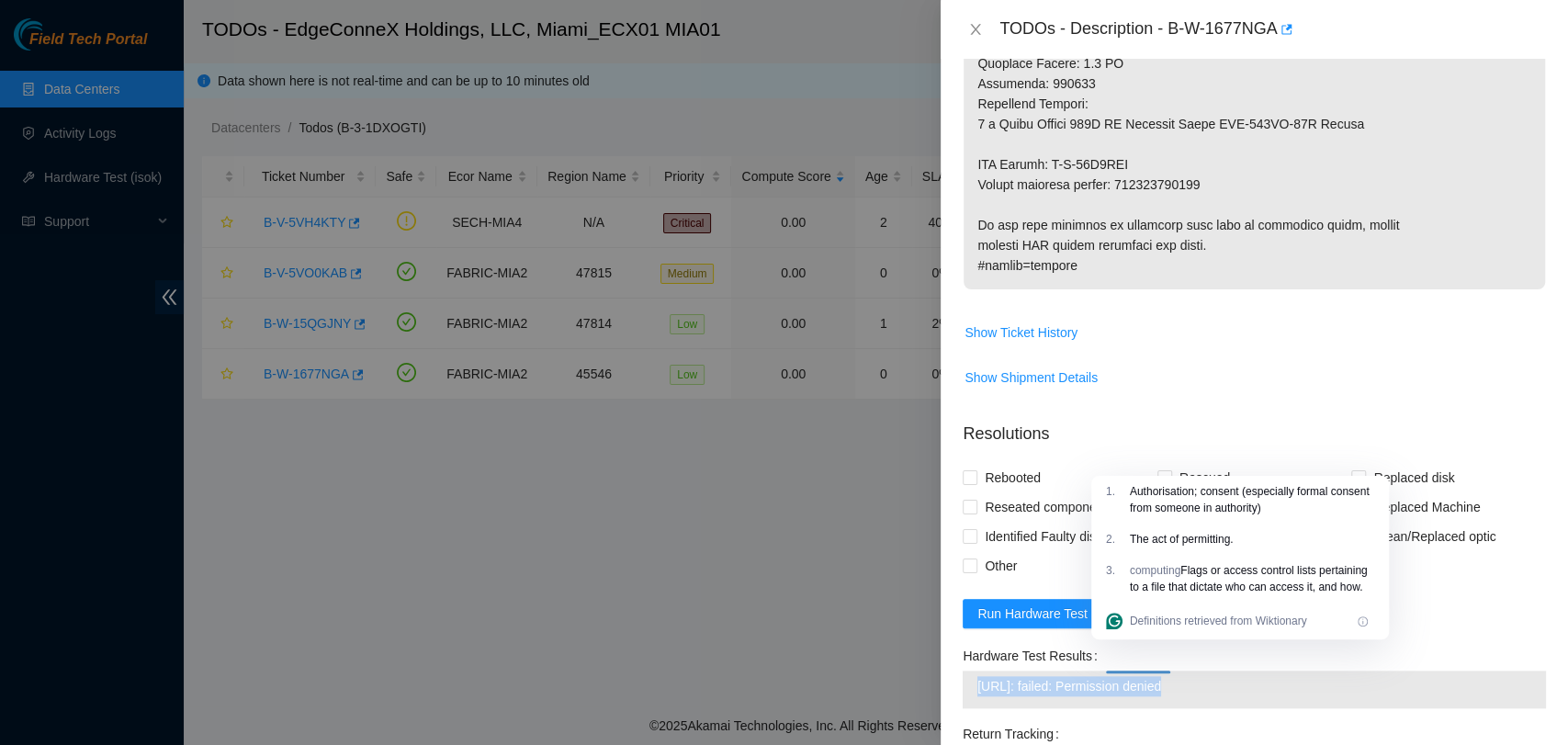
copy span "[URL]: failed: Permission denied"
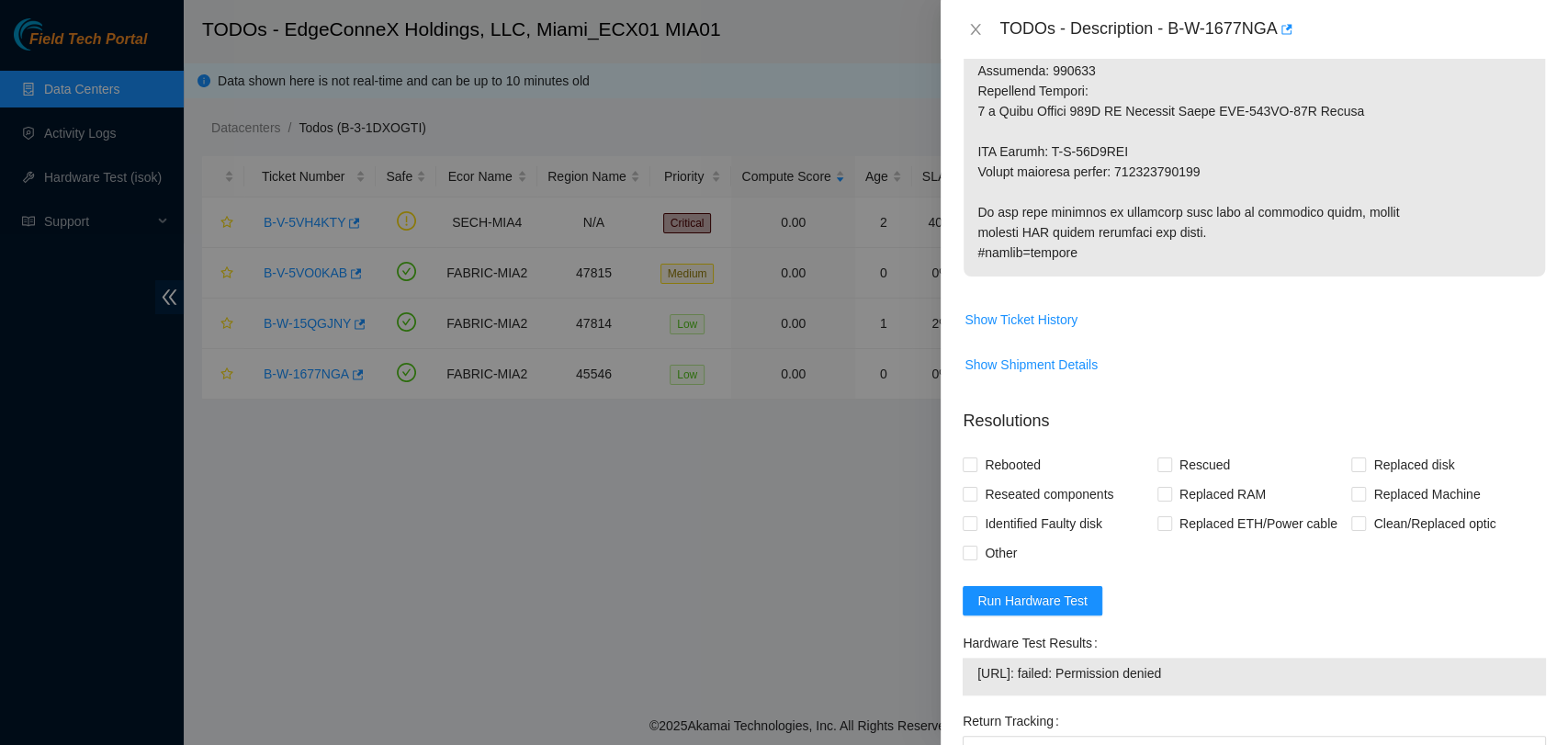
scroll to position [1033, 0]
click at [1050, 591] on span "Run Hardware Test" at bounding box center [1032, 601] width 110 height 20
click at [1073, 664] on span "[URL]: passed: ok" at bounding box center [1255, 674] width 554 height 20
click at [1074, 664] on span "[URL]: passed: ok" at bounding box center [1255, 674] width 554 height 20
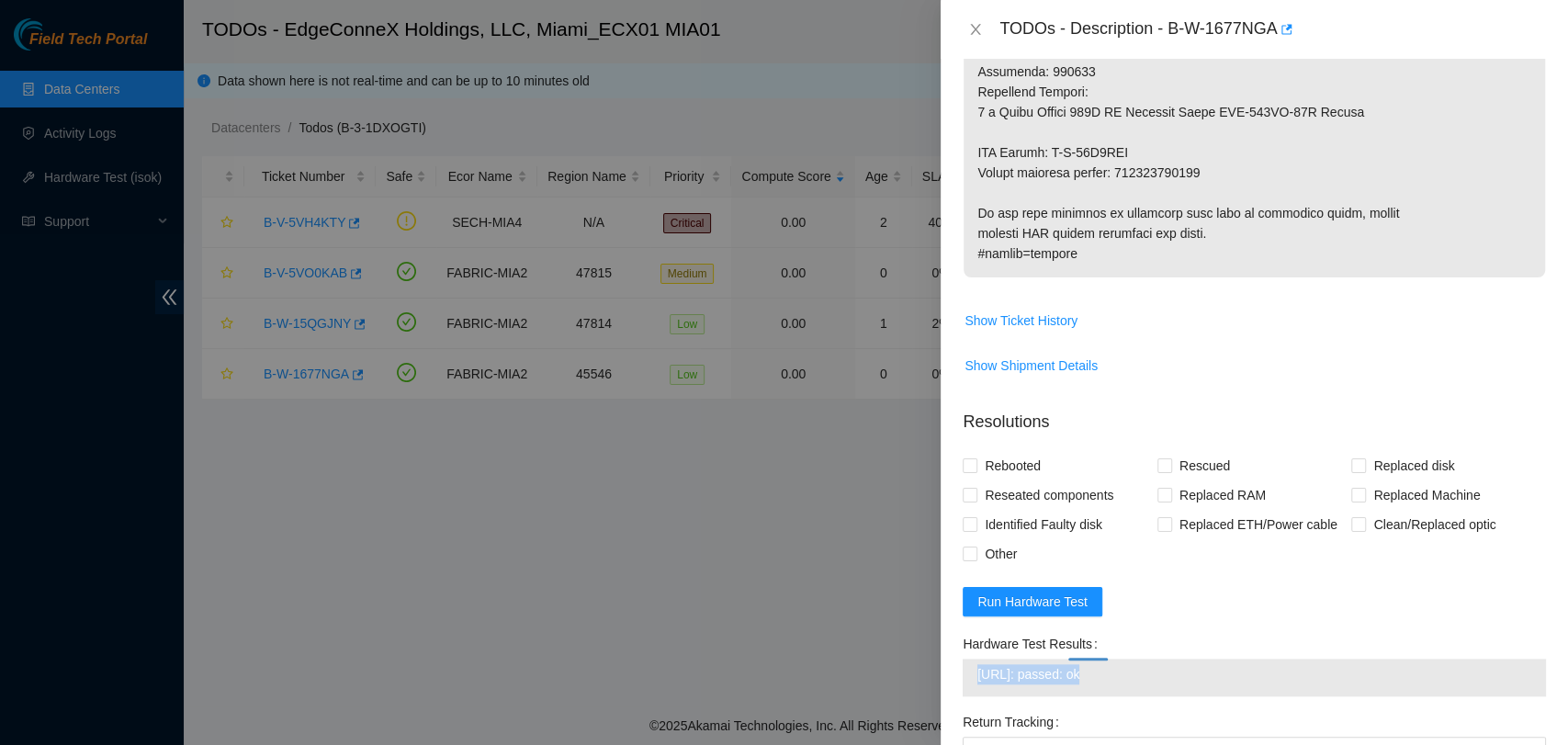
click at [1076, 664] on span "[URL]: passed: ok" at bounding box center [1255, 674] width 554 height 20
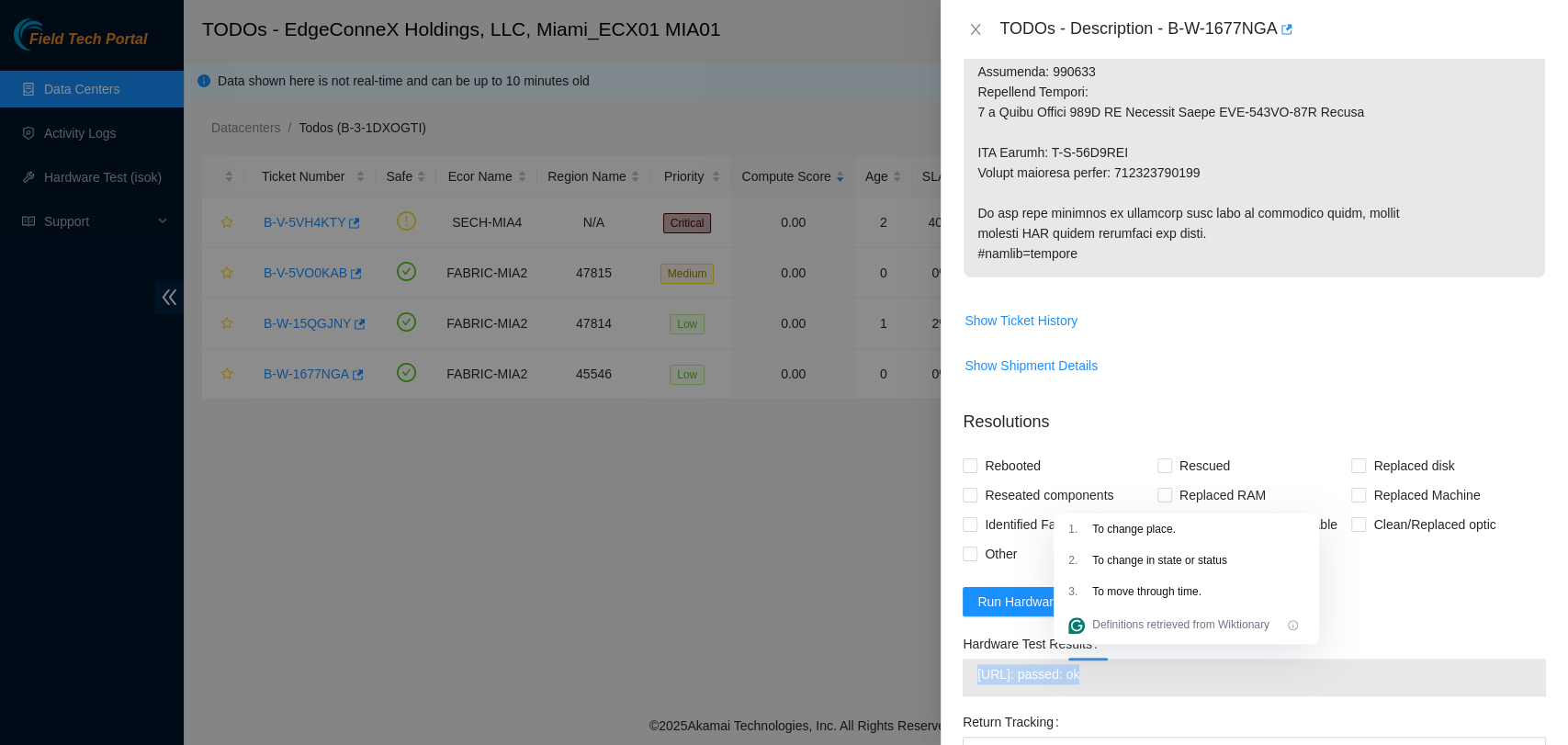
drag, startPoint x: 1077, startPoint y: 649, endPoint x: 1027, endPoint y: 649, distance: 50.0
copy span "[URL]: passed: ok"
drag, startPoint x: 1199, startPoint y: 296, endPoint x: 1138, endPoint y: 274, distance: 64.8
click at [1199, 306] on span "Show Ticket History" at bounding box center [1255, 321] width 582 height 29
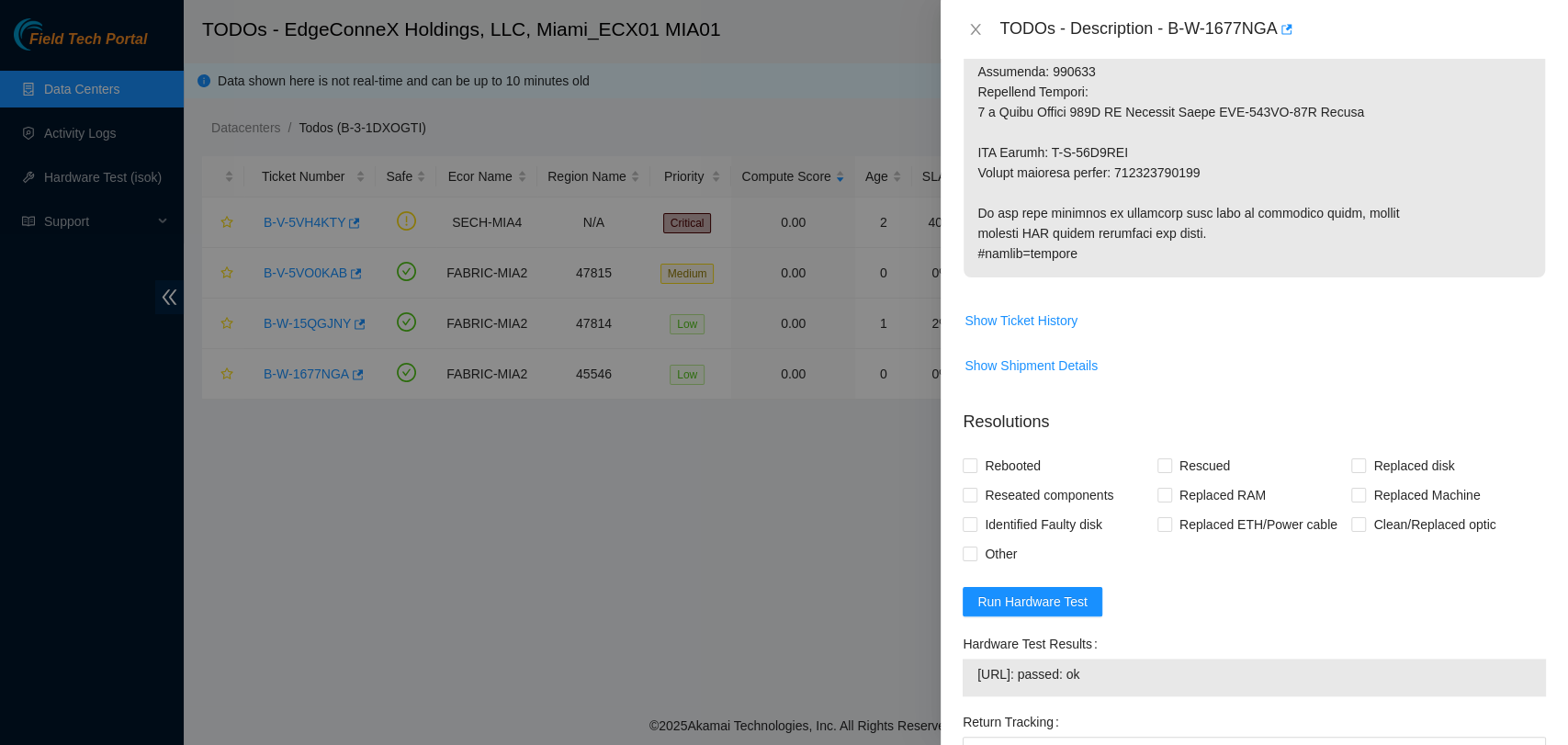
click at [1103, 664] on span "[URL]: passed: ok" at bounding box center [1255, 674] width 554 height 20
drag, startPoint x: 741, startPoint y: 593, endPoint x: 759, endPoint y: 592, distance: 18.0
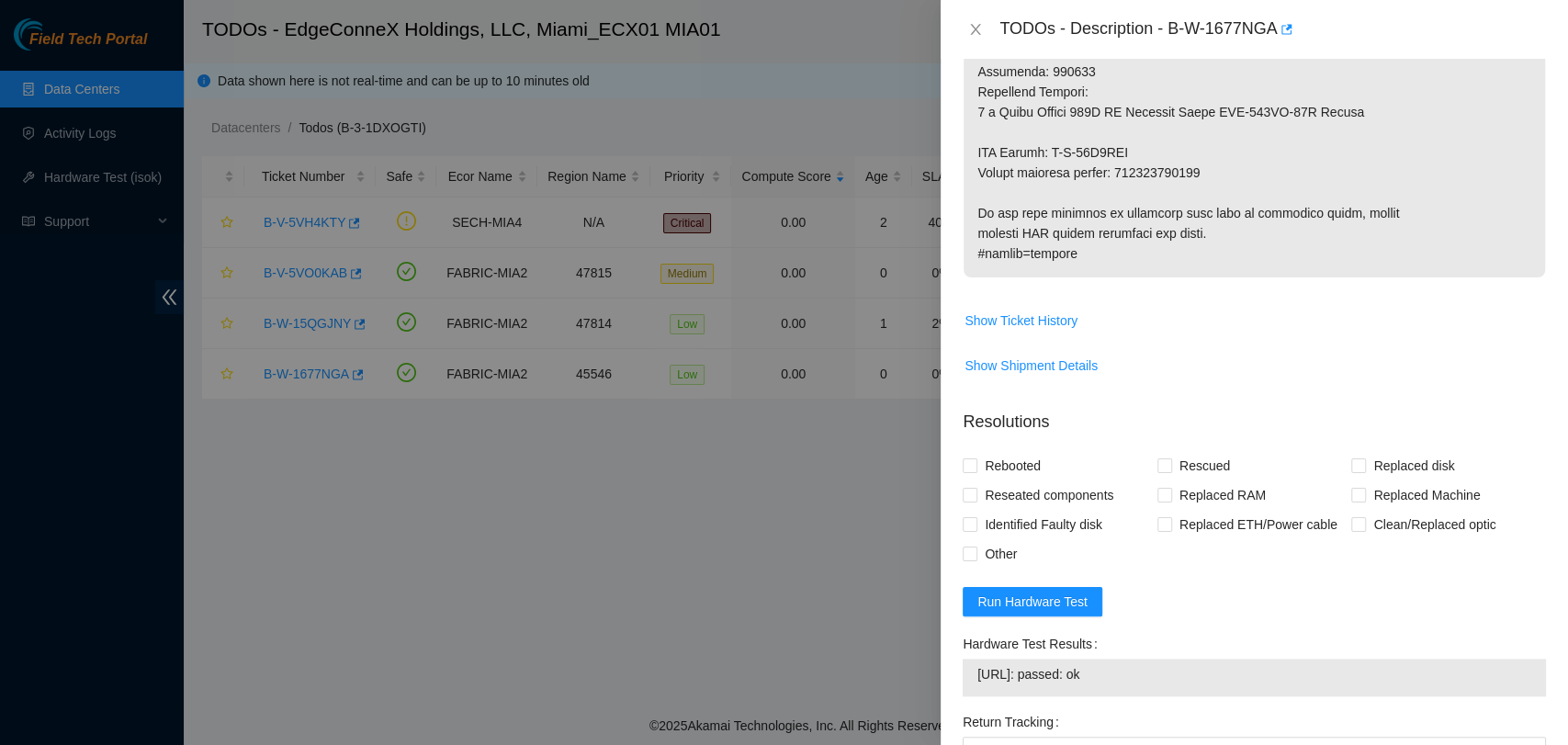
click at [742, 593] on div at bounding box center [784, 372] width 1568 height 745
click at [1066, 658] on div "[URL]: passed: ok" at bounding box center [1255, 677] width 584 height 38
click at [1070, 664] on span "[URL]: passed: ok" at bounding box center [1255, 674] width 554 height 20
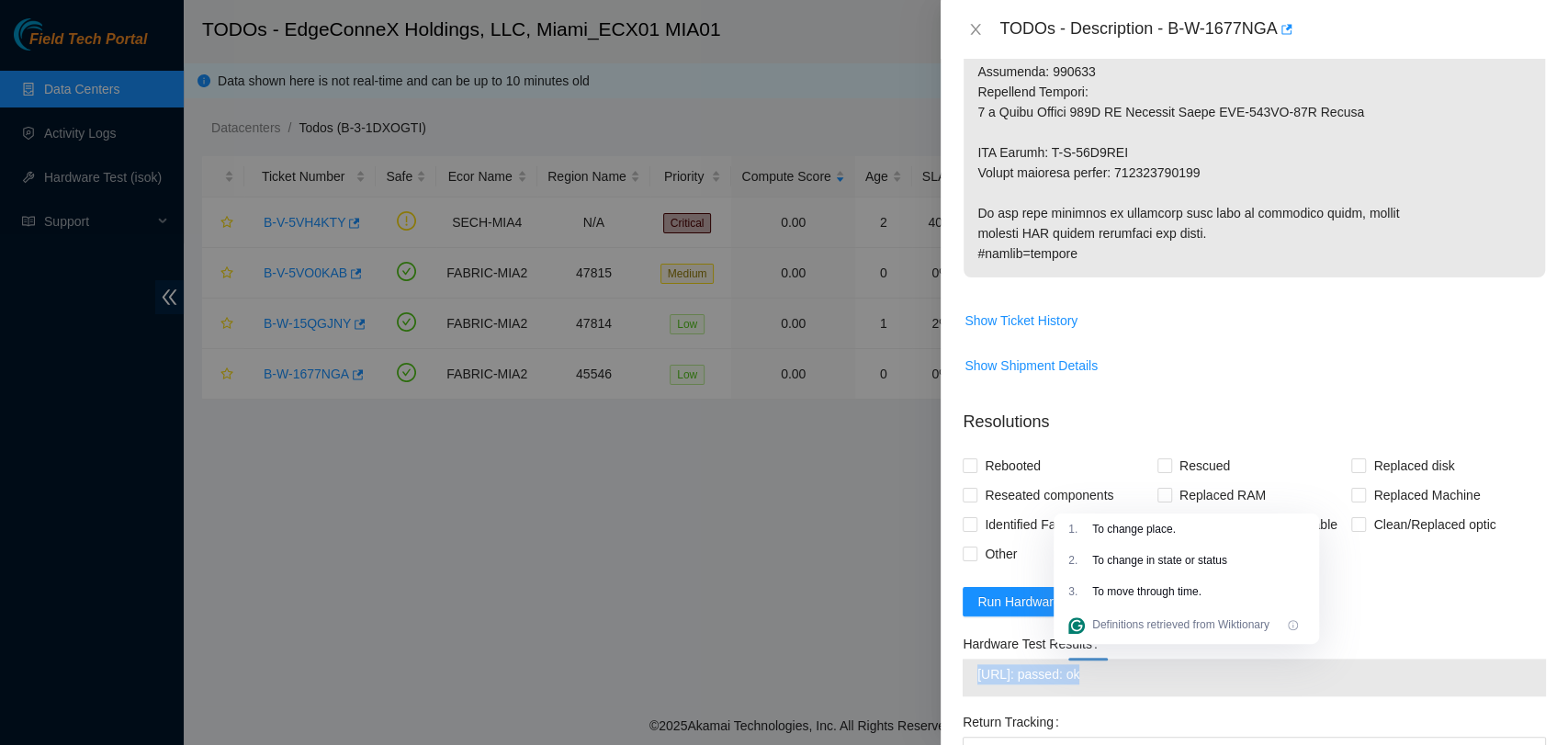
click at [1070, 664] on span "[URL]: passed: ok" at bounding box center [1255, 674] width 554 height 20
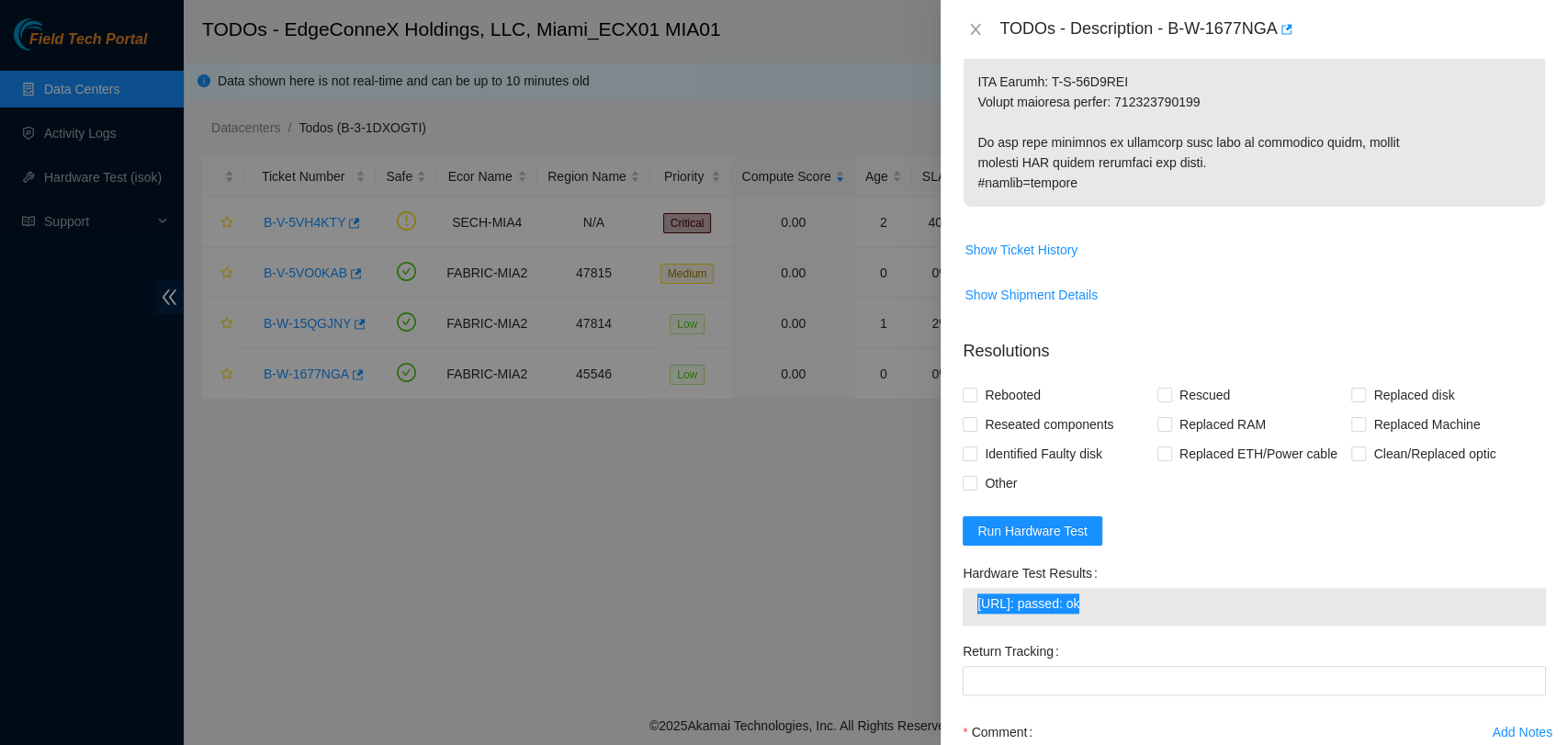
scroll to position [1260, 0]
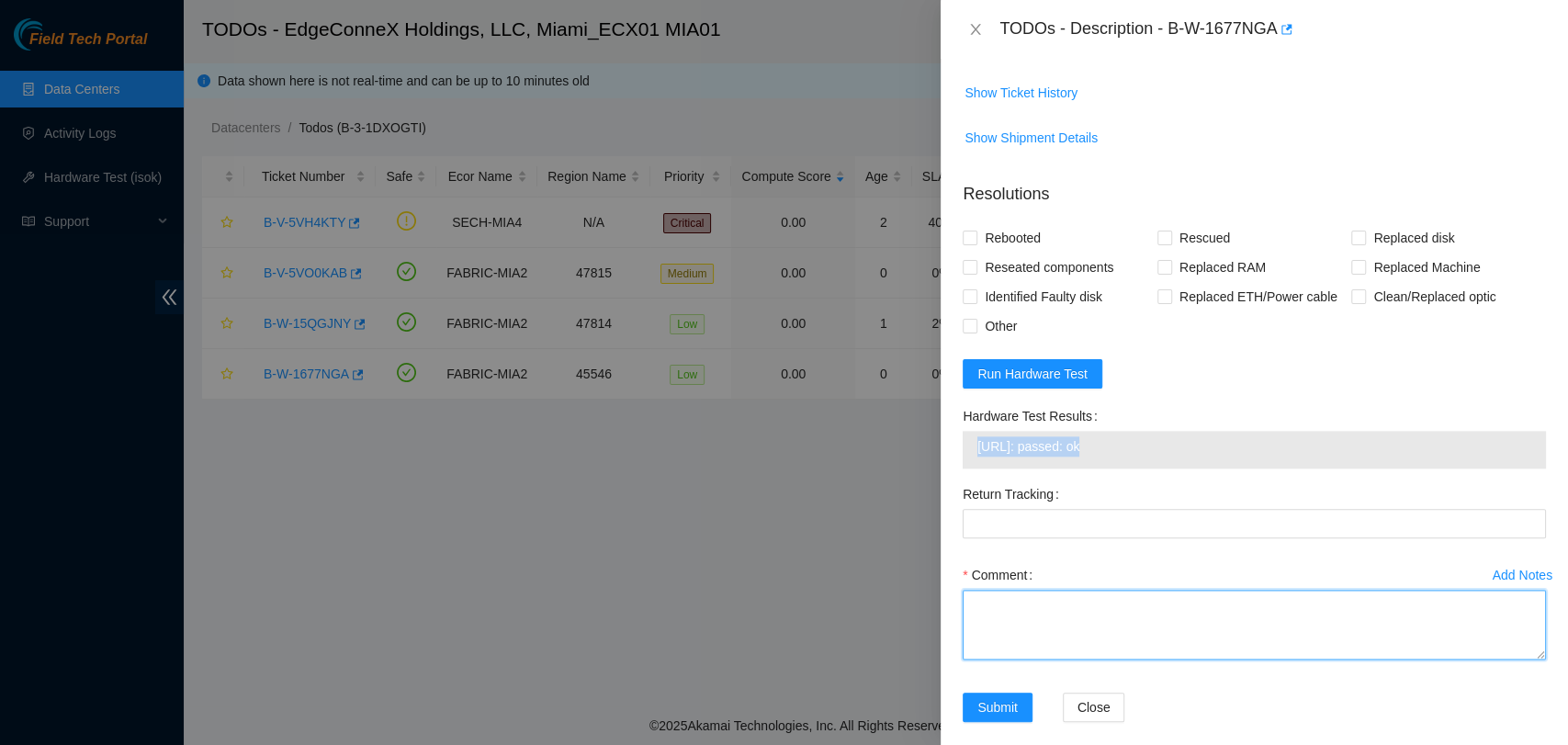
click at [1191, 589] on textarea "Comment" at bounding box center [1255, 624] width 584 height 70
paste textarea "Secure Rack Access request: B-V-5W9VL35 NOCC agent unlocked rids: [EMAIL_ADDRES…"
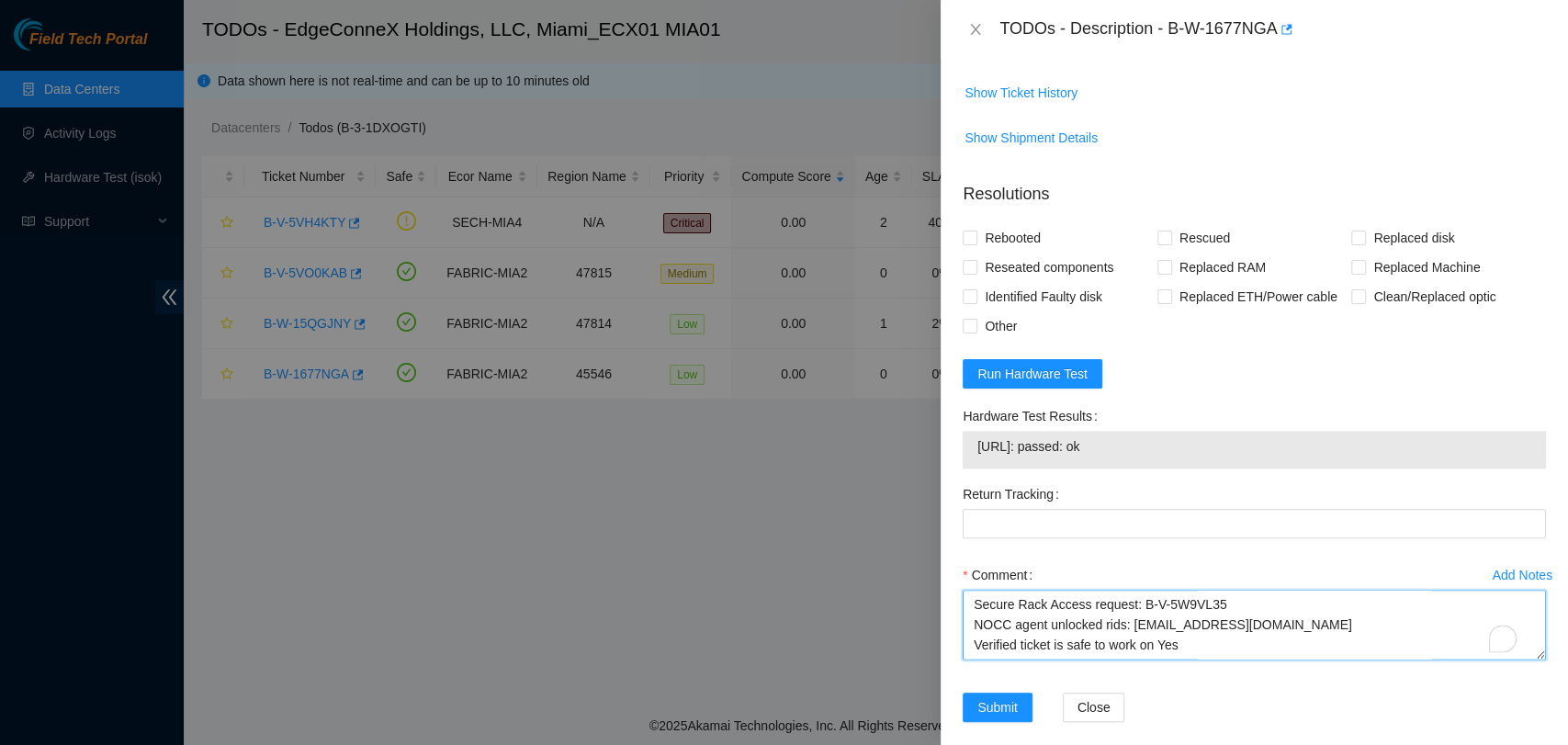
scroll to position [298, 0]
type textarea "Secure Rack Access request: B-V-5W9VL35 NOCC agent unlocked rids: [EMAIL_ADDRES…"
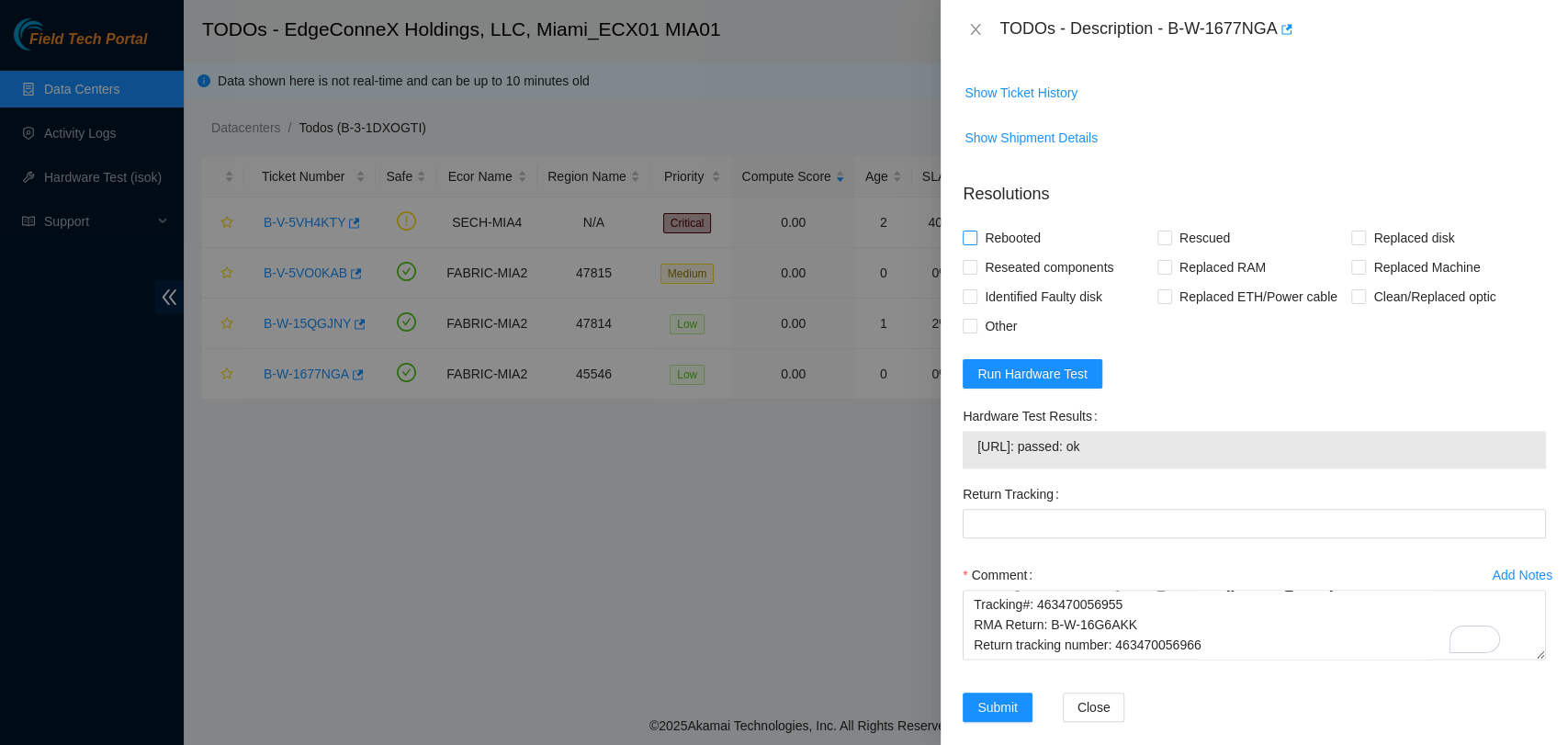
click at [969, 231] on input "Rebooted" at bounding box center [969, 236] width 13 height 13
checkbox input "true"
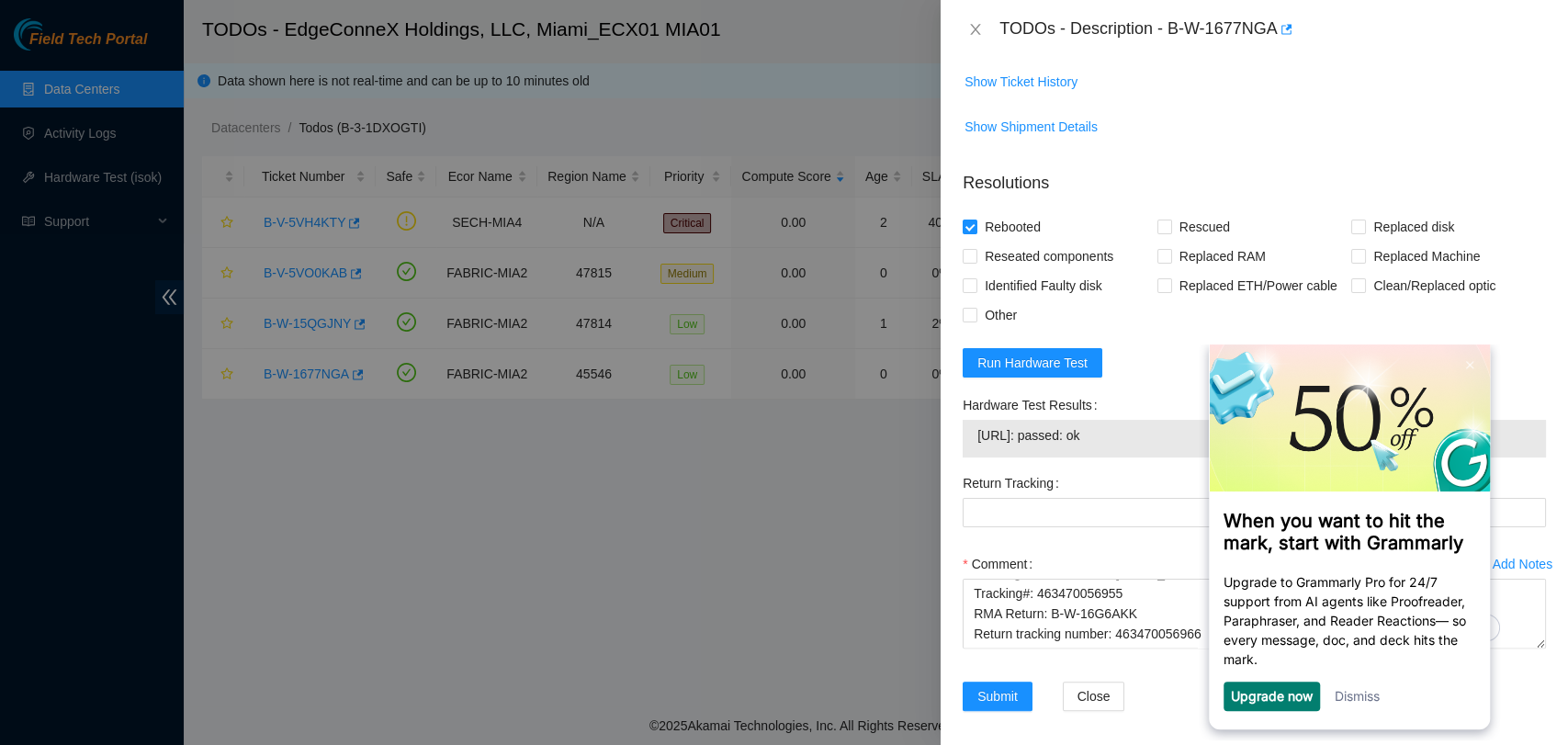
scroll to position [1276, 0]
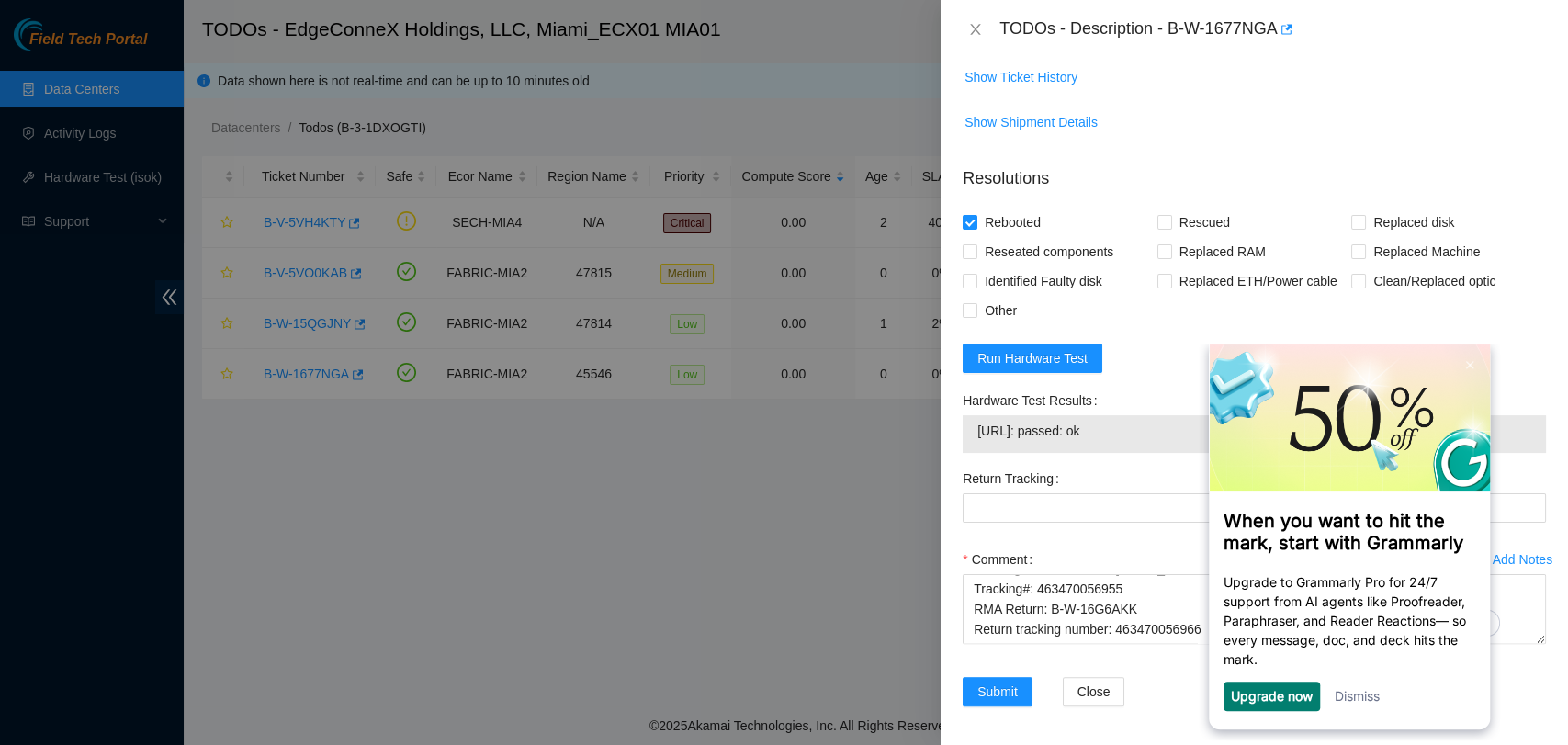
click at [1380, 704] on link "Dismiss" at bounding box center [1358, 696] width 45 height 16
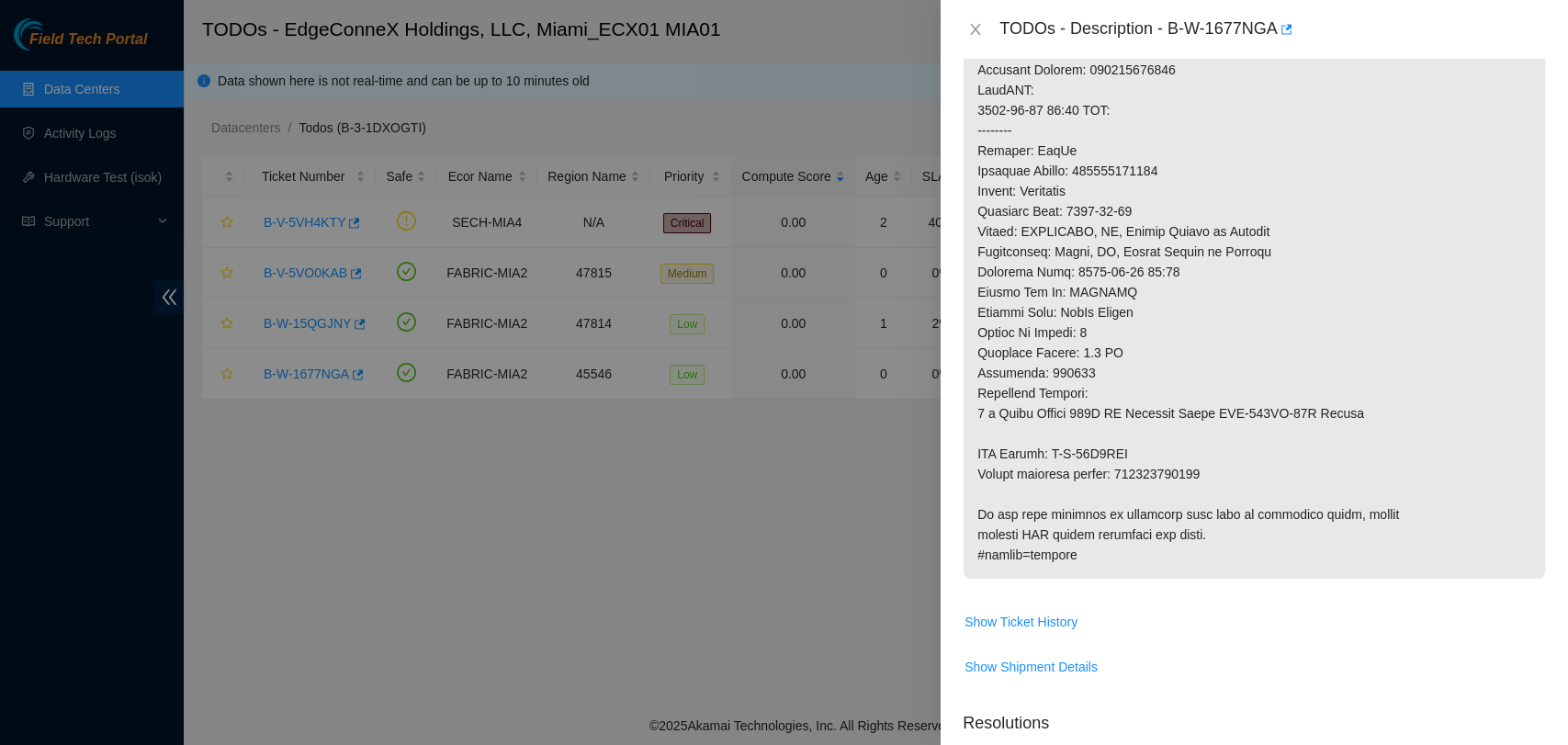
scroll to position [0, 0]
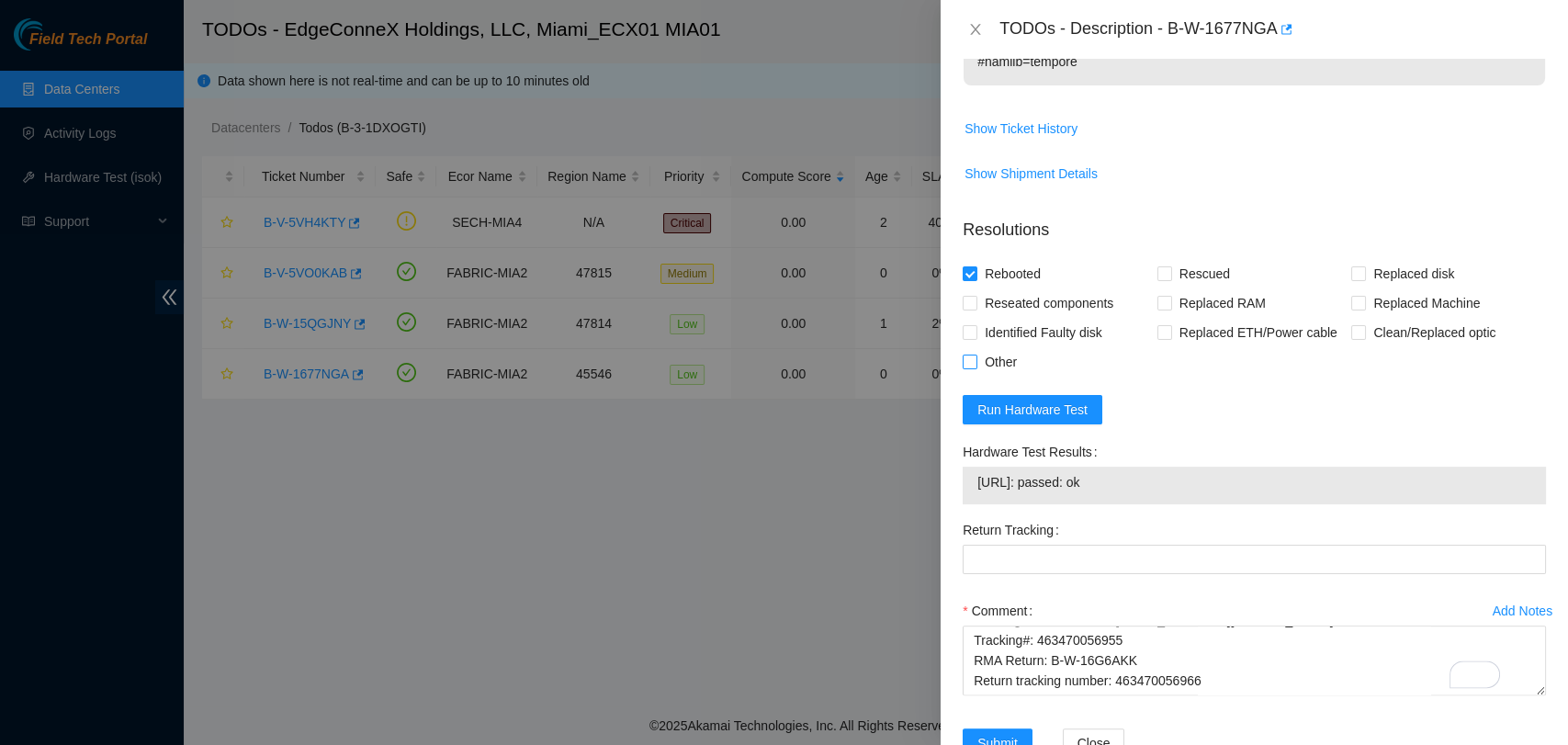
click at [1020, 347] on span "Other" at bounding box center [1001, 362] width 47 height 29
click at [976, 355] on input "Other" at bounding box center [969, 361] width 13 height 13
checkbox input "true"
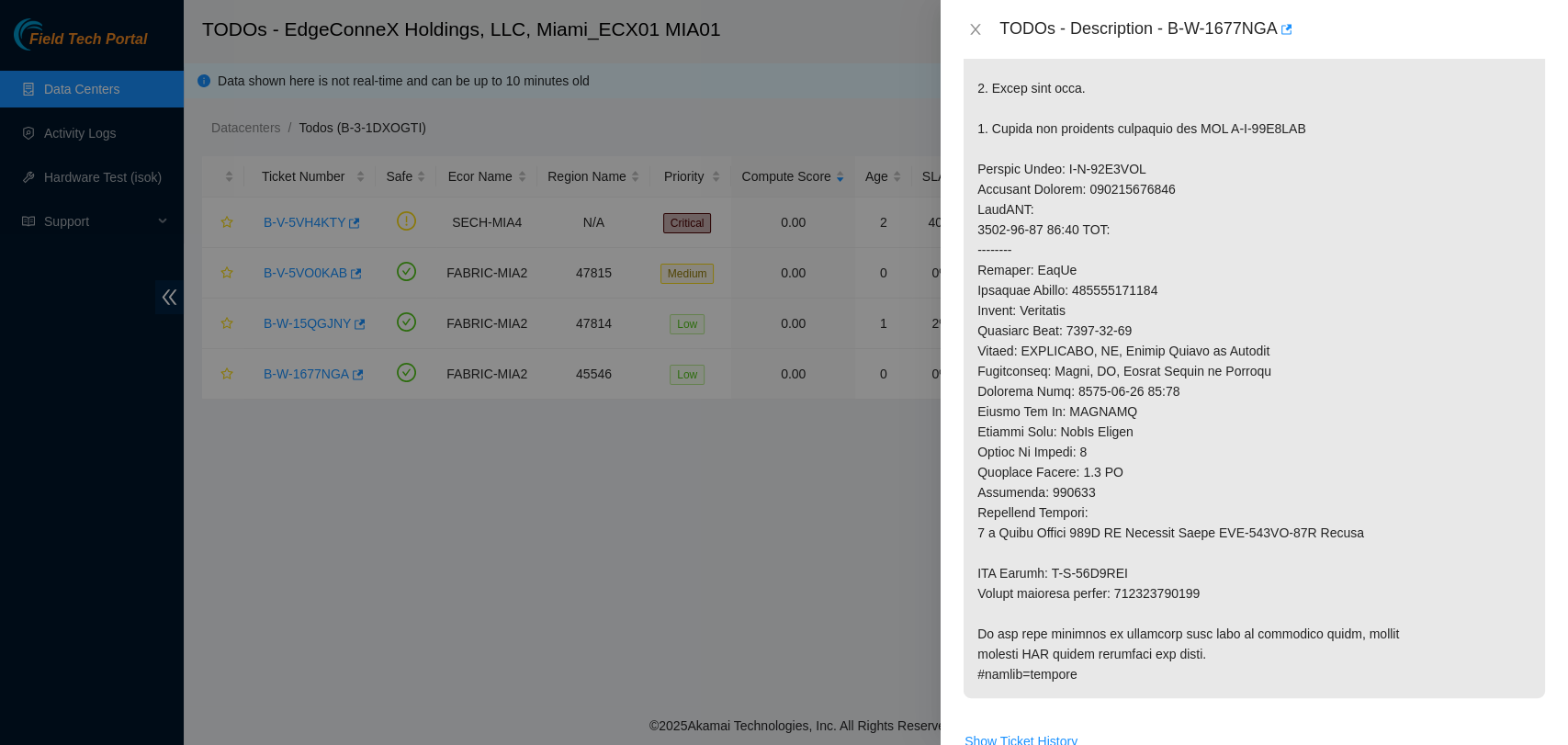
click at [1153, 565] on p at bounding box center [1255, 250] width 582 height 897
copy p "463470056966"
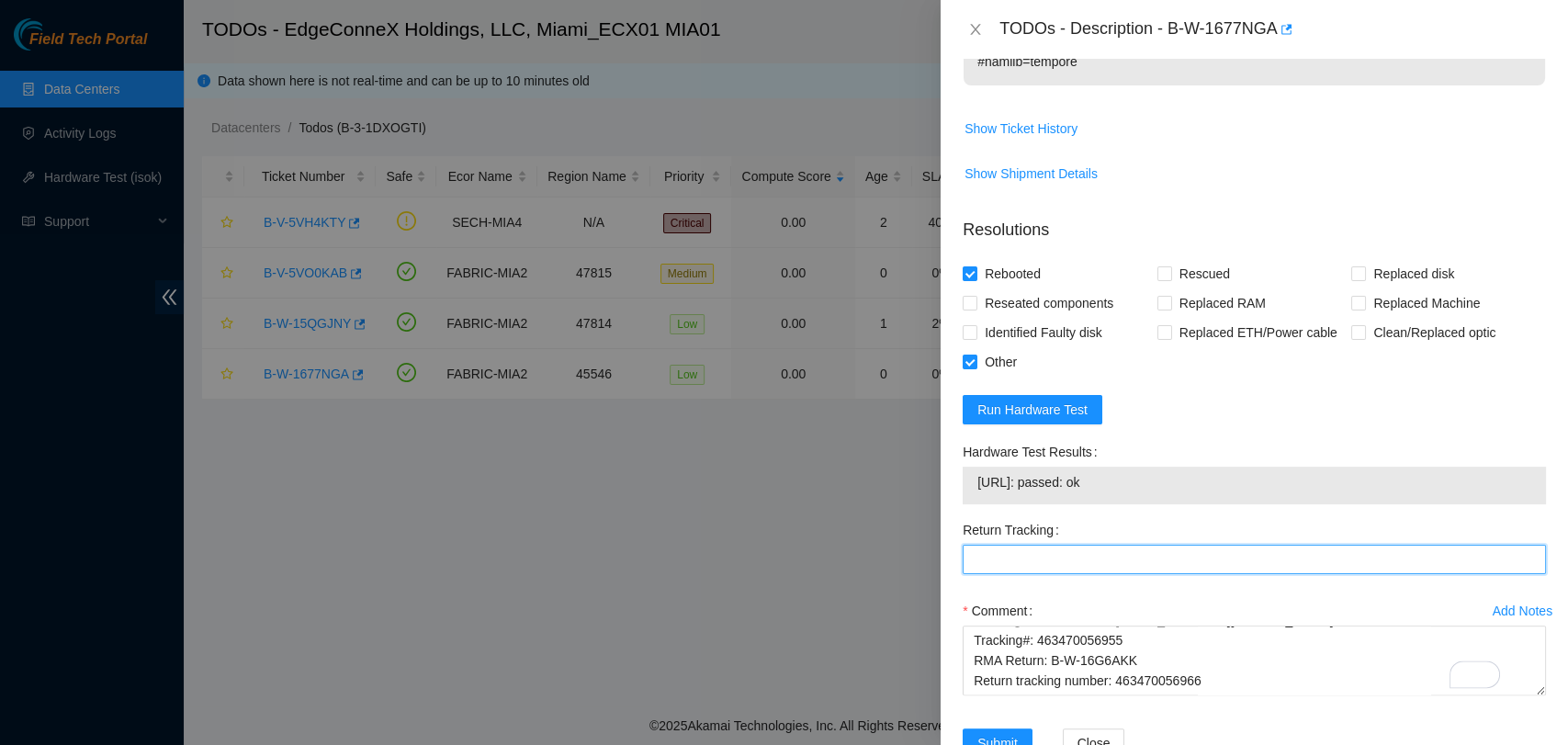
click at [1068, 545] on Tracking "Return Tracking" at bounding box center [1255, 559] width 584 height 29
paste Tracking "463470056966"
type Tracking "463470056966"
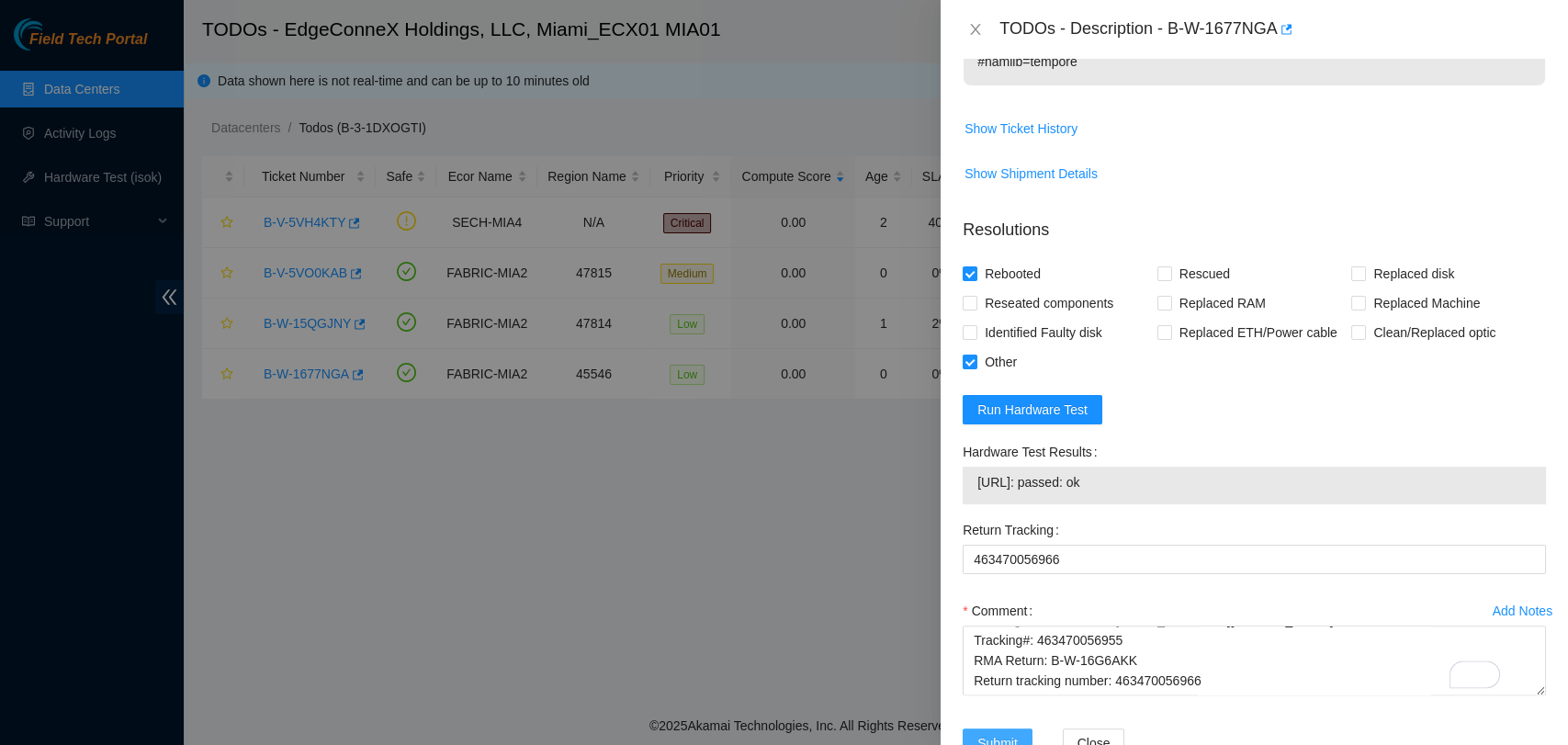
click at [1007, 733] on span "Submit" at bounding box center [998, 743] width 41 height 20
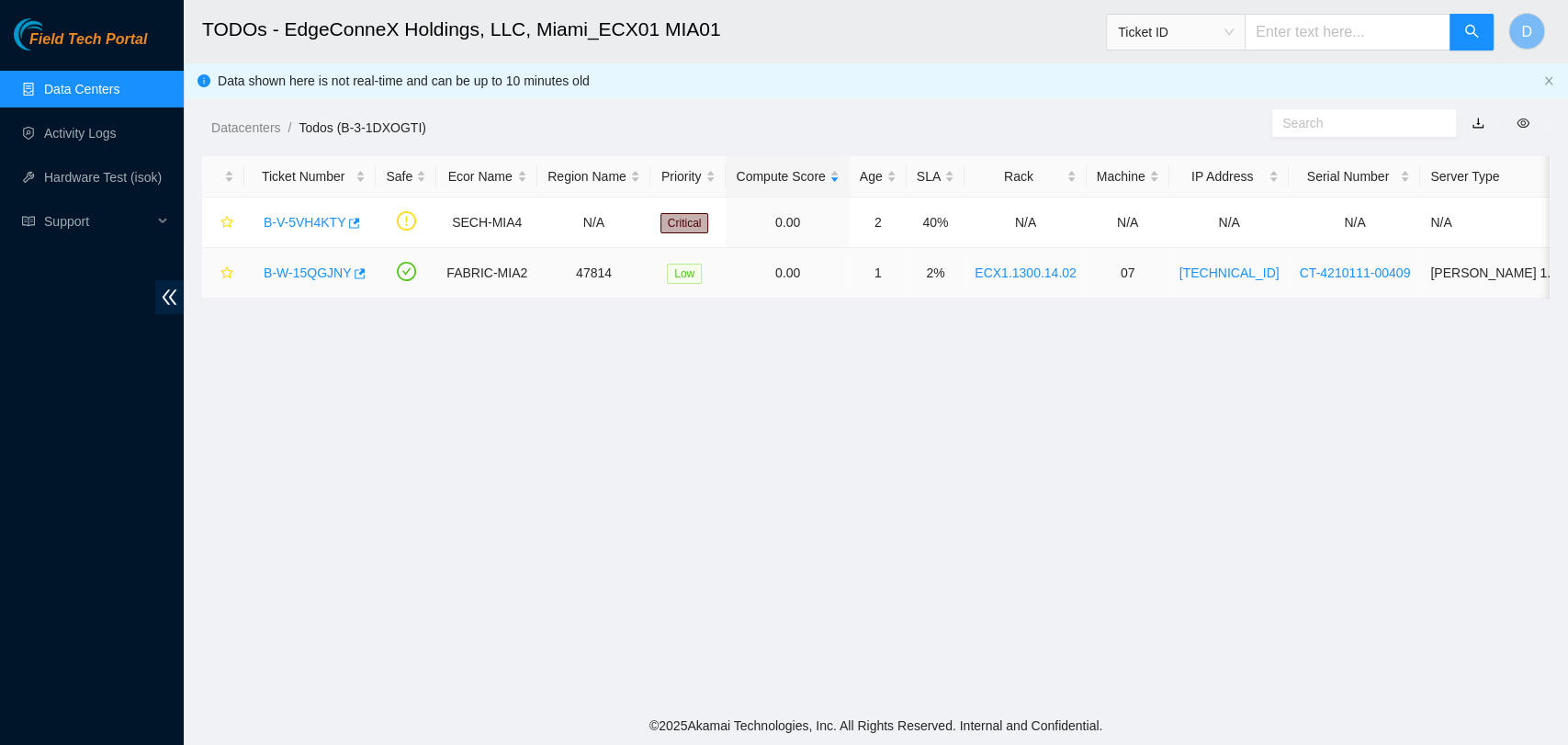
click at [295, 270] on link "B-W-15QGJNY" at bounding box center [307, 272] width 88 height 15
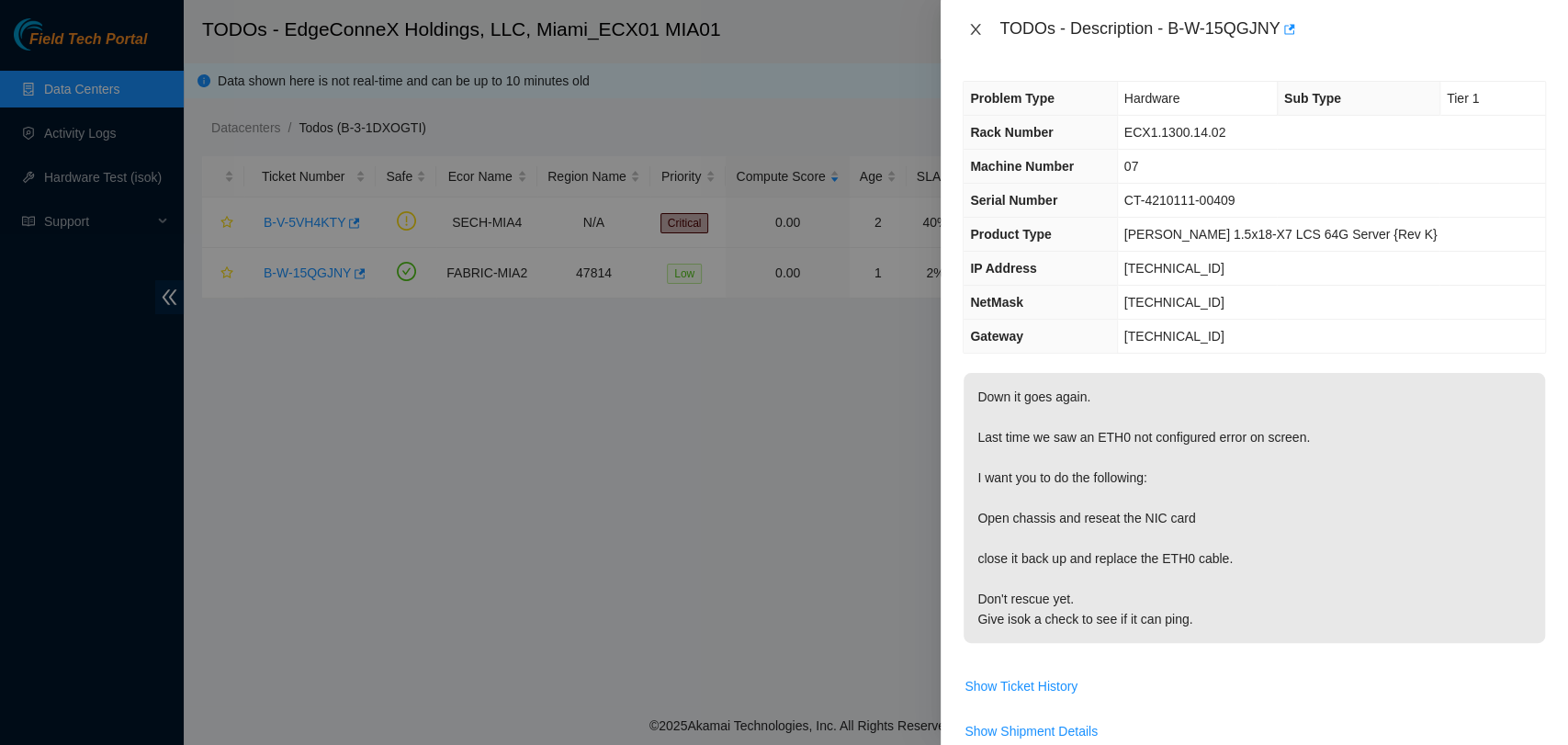
click at [982, 31] on icon "close" at bounding box center [976, 29] width 15 height 15
